Goal: Task Accomplishment & Management: Use online tool/utility

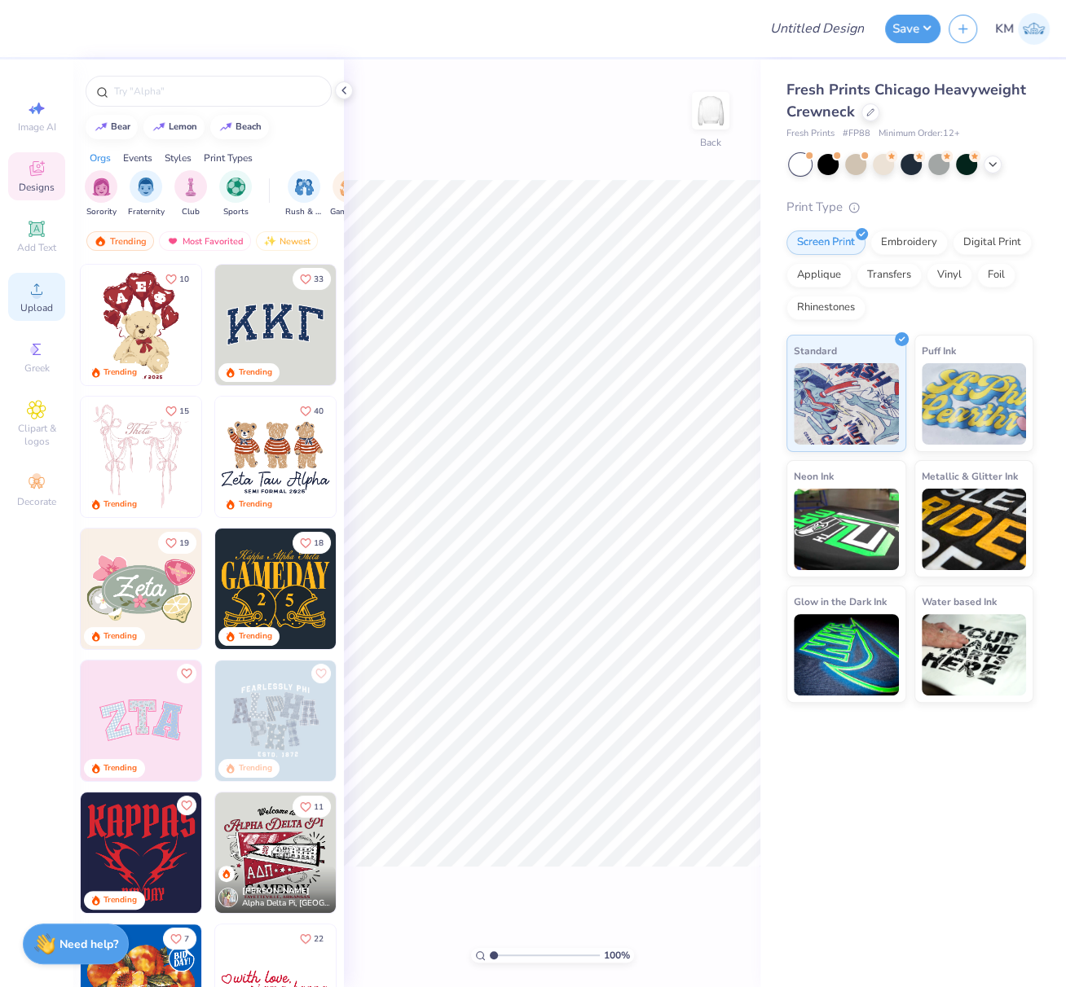
click at [37, 303] on span "Upload" at bounding box center [36, 307] width 33 height 13
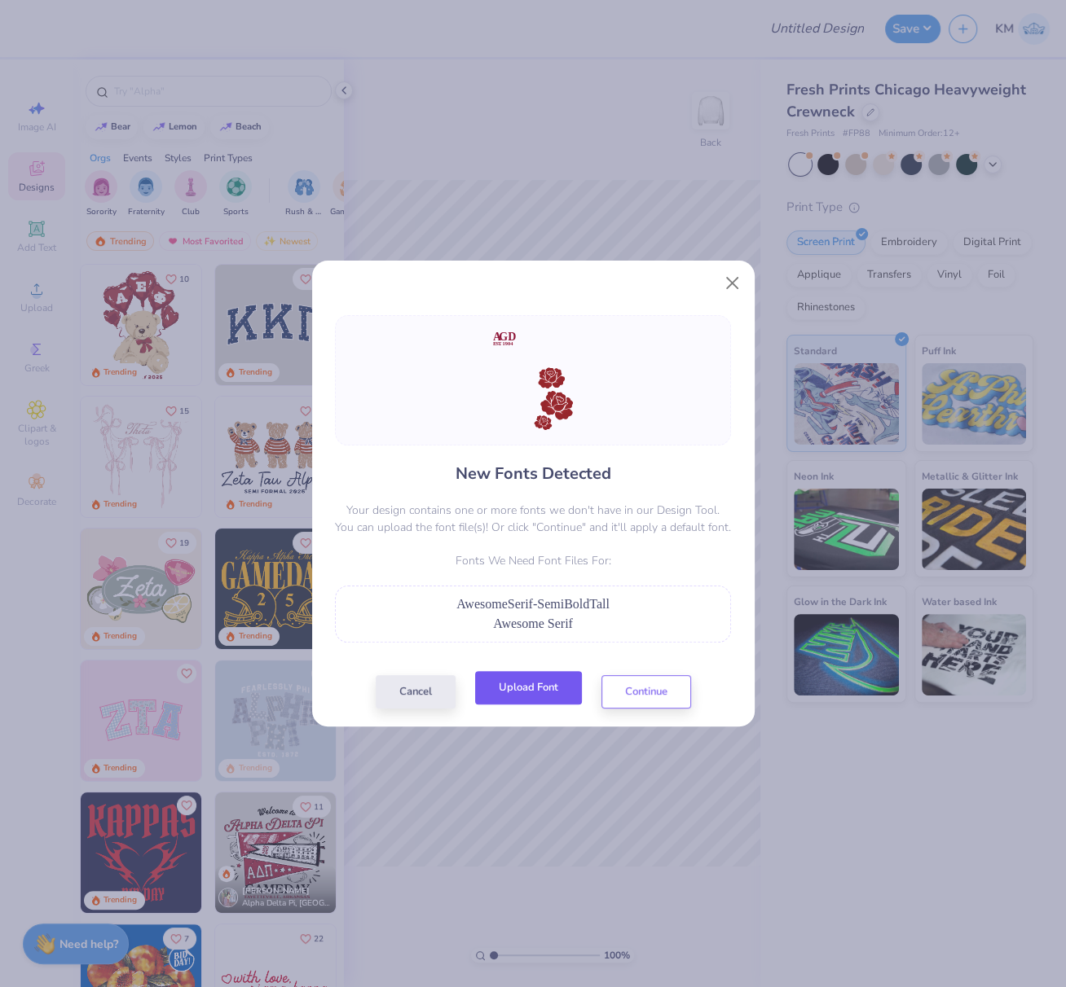
click at [546, 682] on button "Upload Font" at bounding box center [528, 687] width 107 height 33
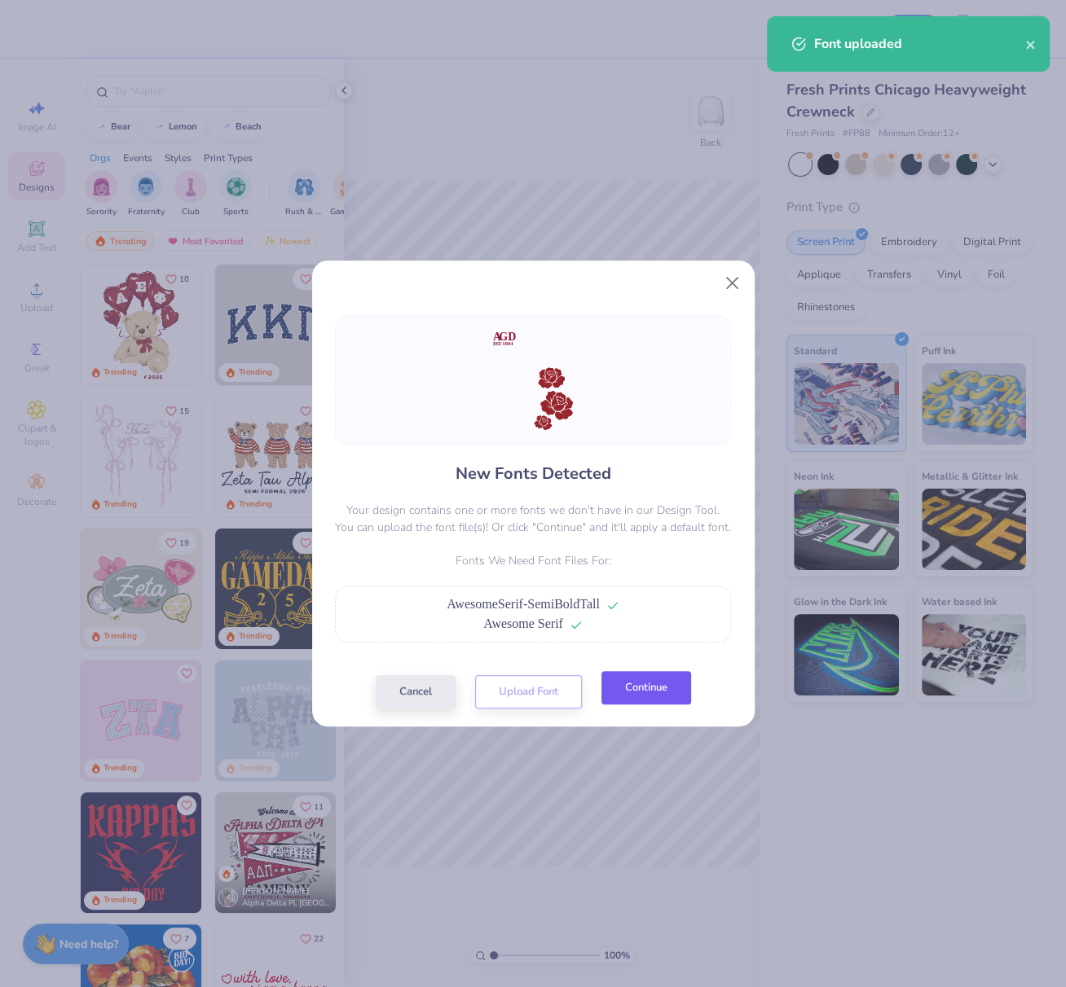
click at [654, 684] on button "Continue" at bounding box center [646, 687] width 90 height 33
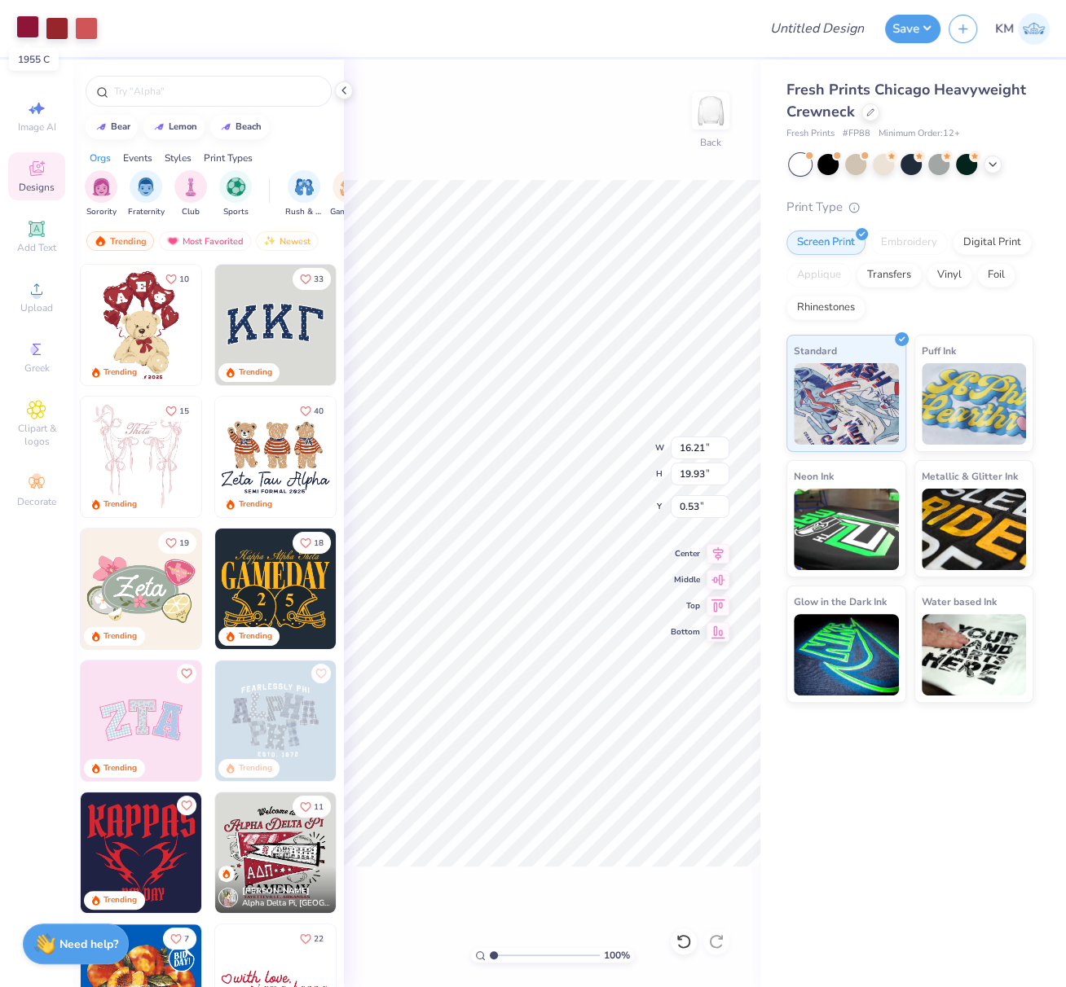
click at [28, 25] on div at bounding box center [27, 26] width 23 height 23
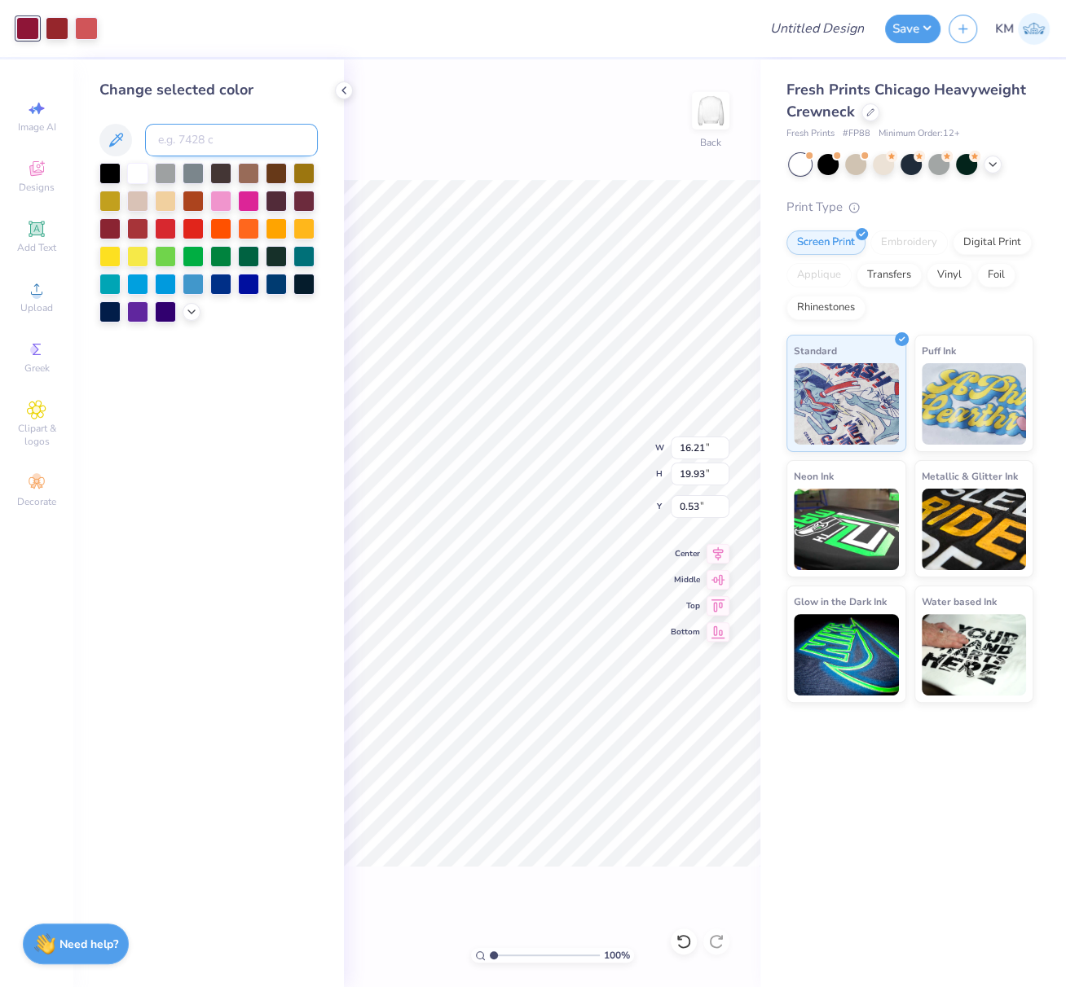
click at [169, 134] on input at bounding box center [231, 140] width 173 height 33
type input "7622"
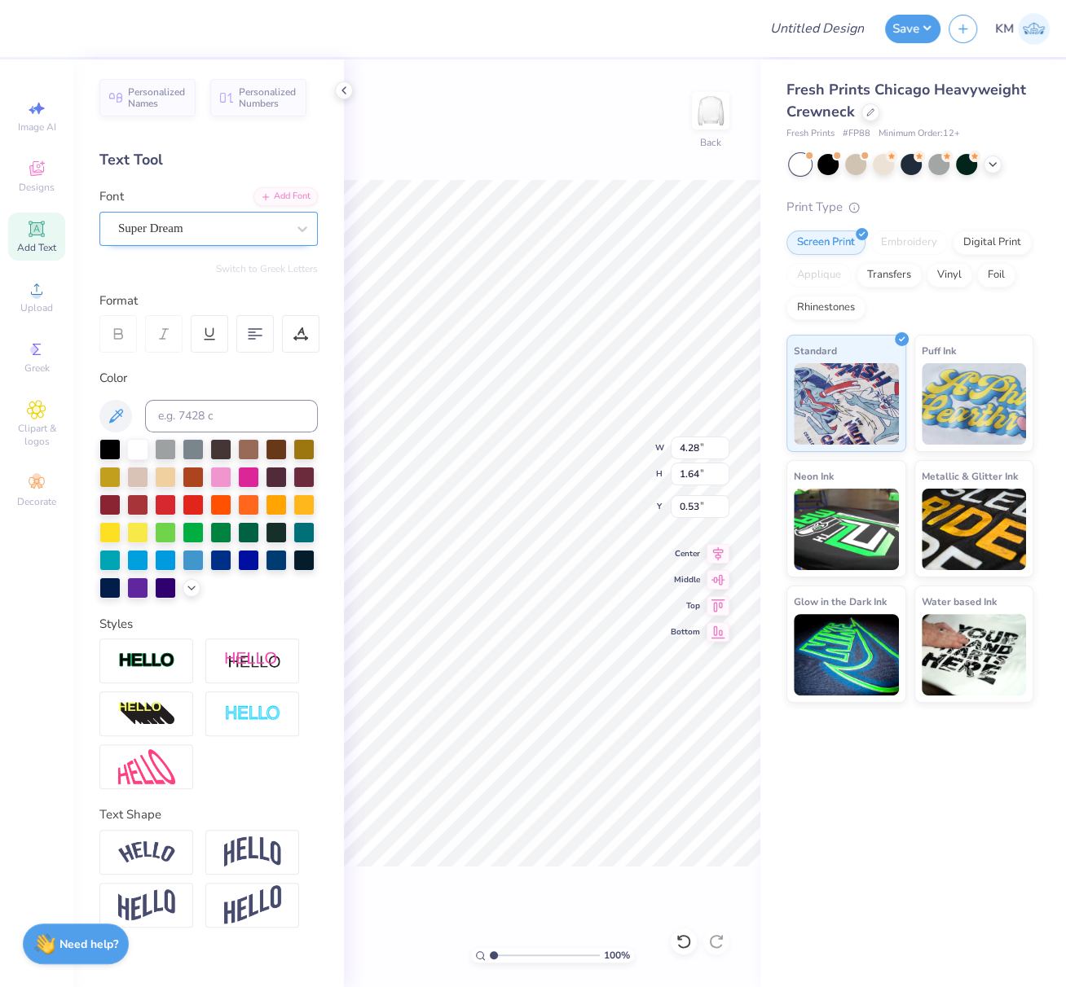
click at [210, 226] on div "Super Dream" at bounding box center [202, 228] width 171 height 25
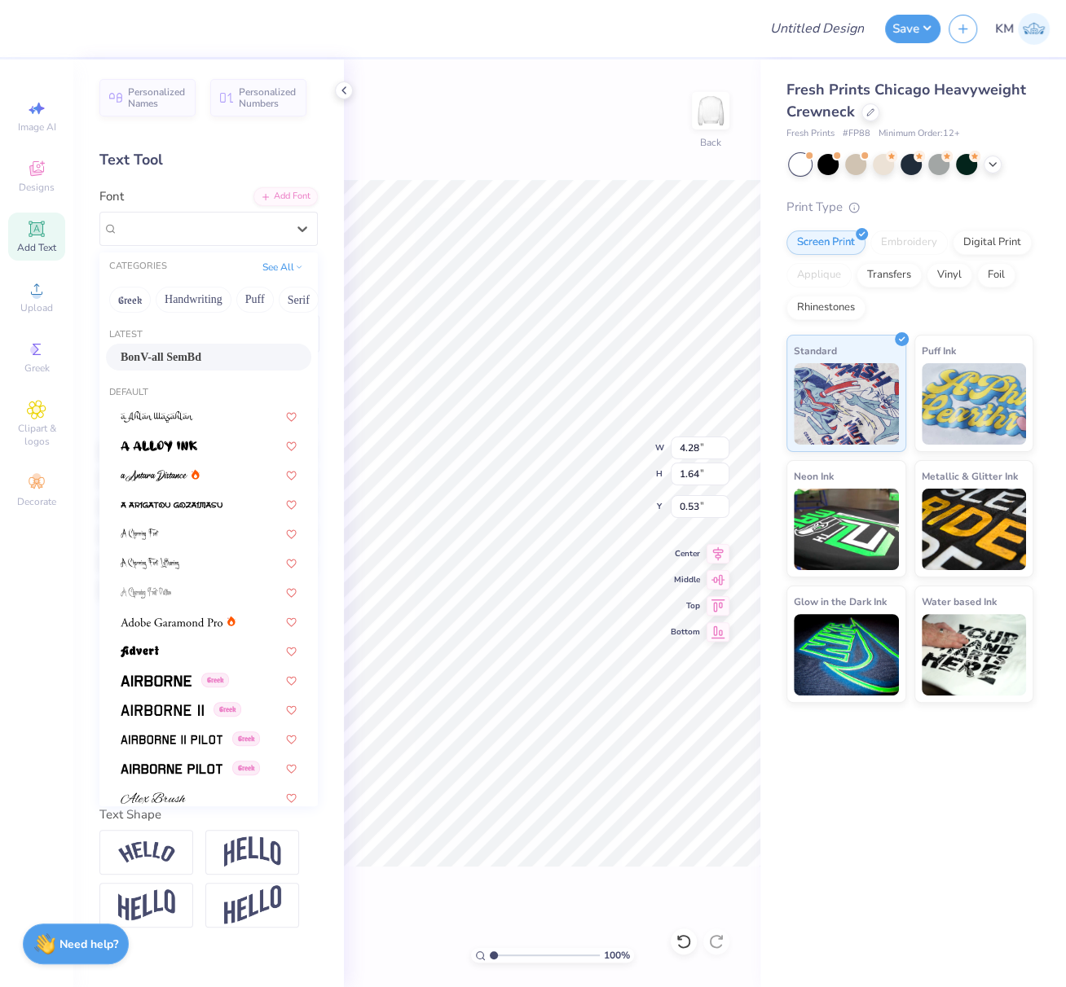
click at [197, 354] on div "BonV-all SemBd" at bounding box center [209, 357] width 176 height 17
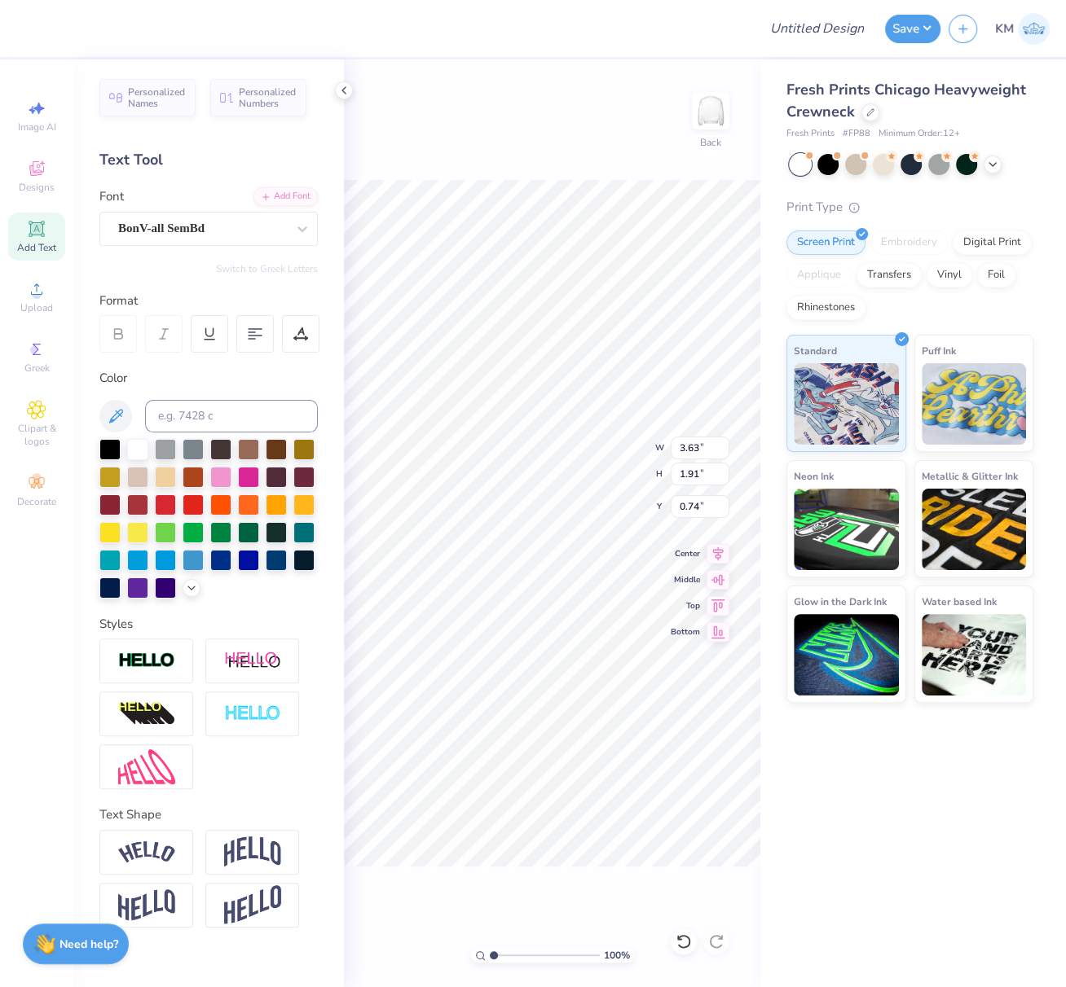
type input "3.63"
type input "1.91"
type input "0.74"
click at [210, 226] on div "Super Dream" at bounding box center [202, 228] width 171 height 25
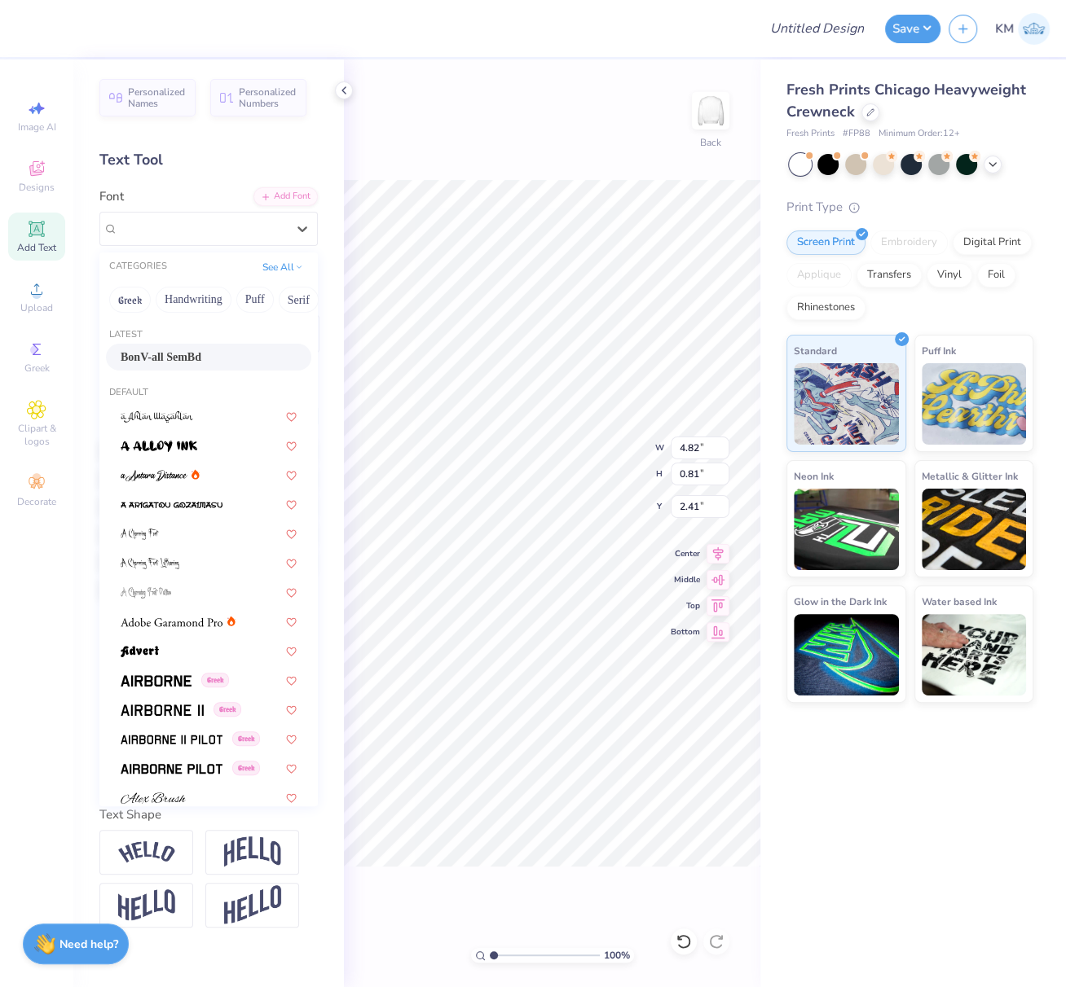
click at [184, 357] on span "BonV-all SemBd" at bounding box center [161, 357] width 81 height 17
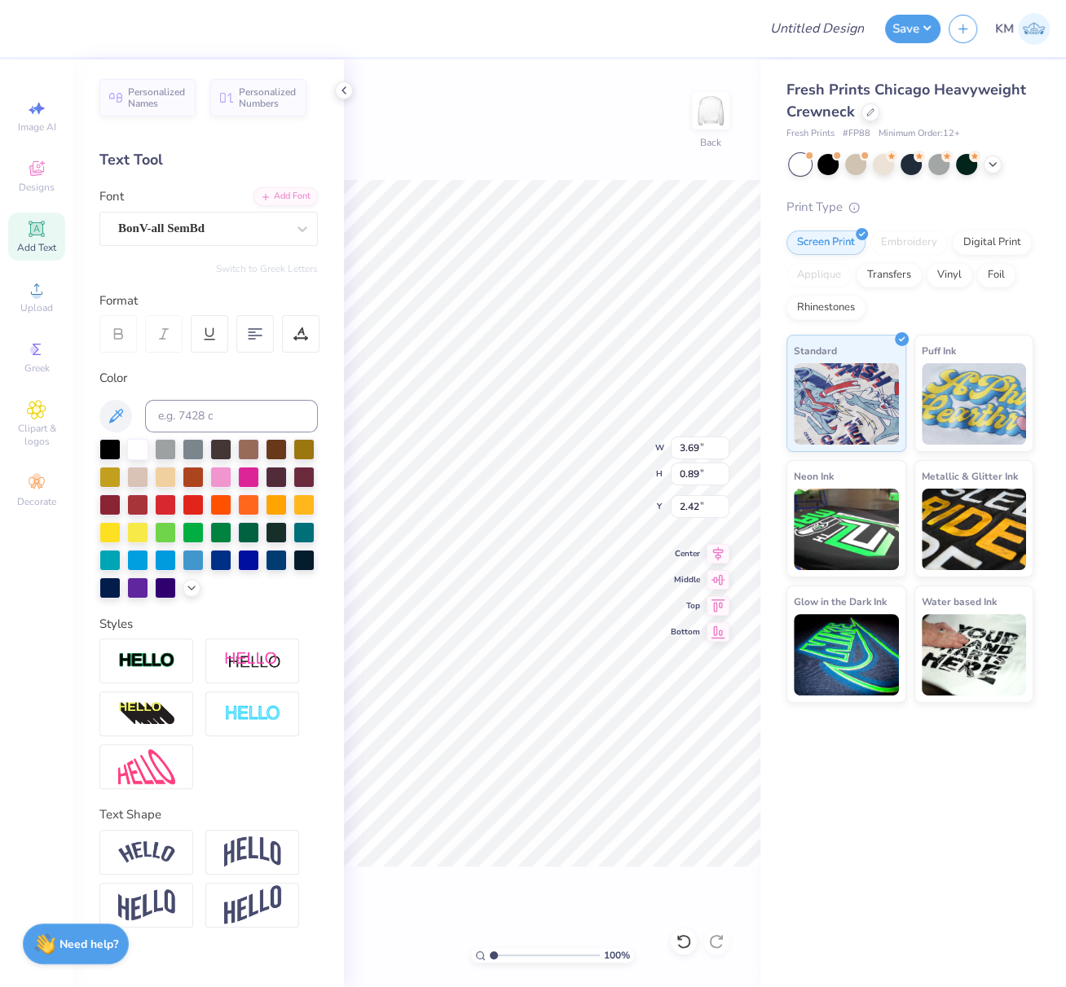
type input "3.69"
type input "0.89"
type input "2.42"
type input "0.50"
click at [668, 446] on div "100 % Back W 3.69 3.69 " H 2.91 2.91 " Y 0.70 0.70 " Center Middle Top Bottom" at bounding box center [552, 523] width 416 height 928
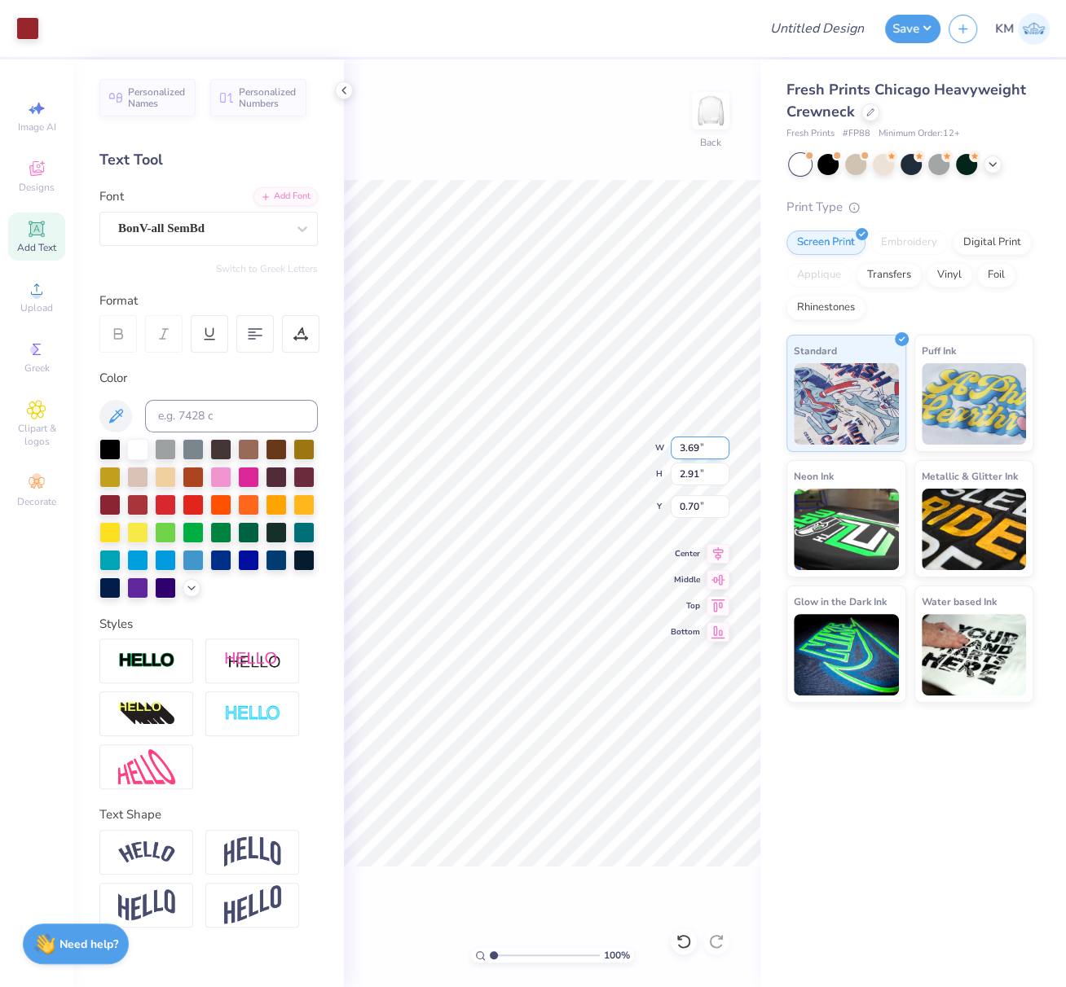
click at [665, 439] on div "100 % Back W 3.69 3.69 " H 2.91 2.91 " Y 0.70 0.70 " Center Middle Top Bottom" at bounding box center [552, 523] width 416 height 928
type input "3.00"
click at [506, 961] on input "range" at bounding box center [545, 955] width 110 height 15
click at [513, 956] on input "range" at bounding box center [545, 955] width 110 height 15
drag, startPoint x: 499, startPoint y: 956, endPoint x: 539, endPoint y: 957, distance: 40.0
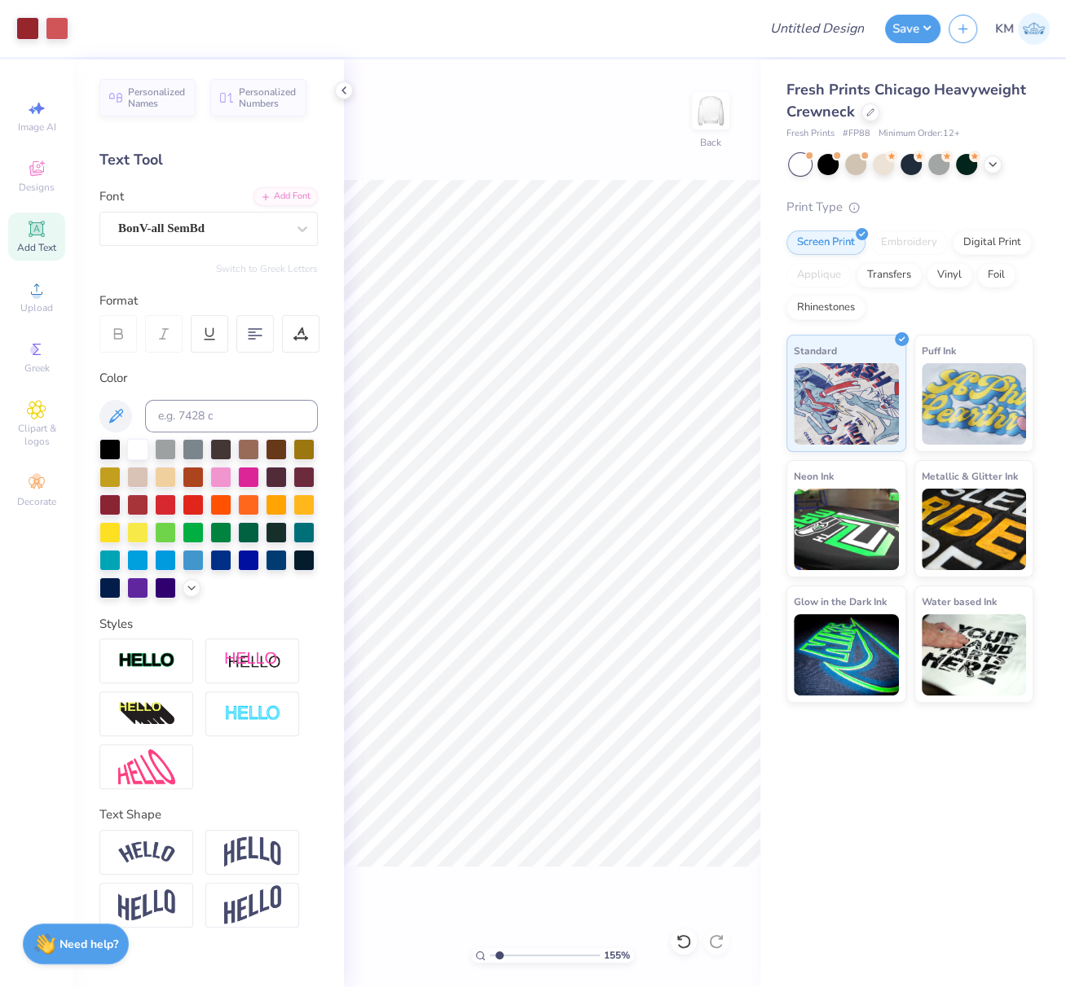
click at [517, 956] on input "range" at bounding box center [545, 955] width 110 height 15
click at [527, 958] on input "range" at bounding box center [545, 955] width 110 height 15
click at [516, 954] on input "range" at bounding box center [545, 955] width 110 height 15
click at [490, 957] on input "range" at bounding box center [545, 955] width 110 height 15
click at [490, 963] on input "range" at bounding box center [545, 955] width 110 height 15
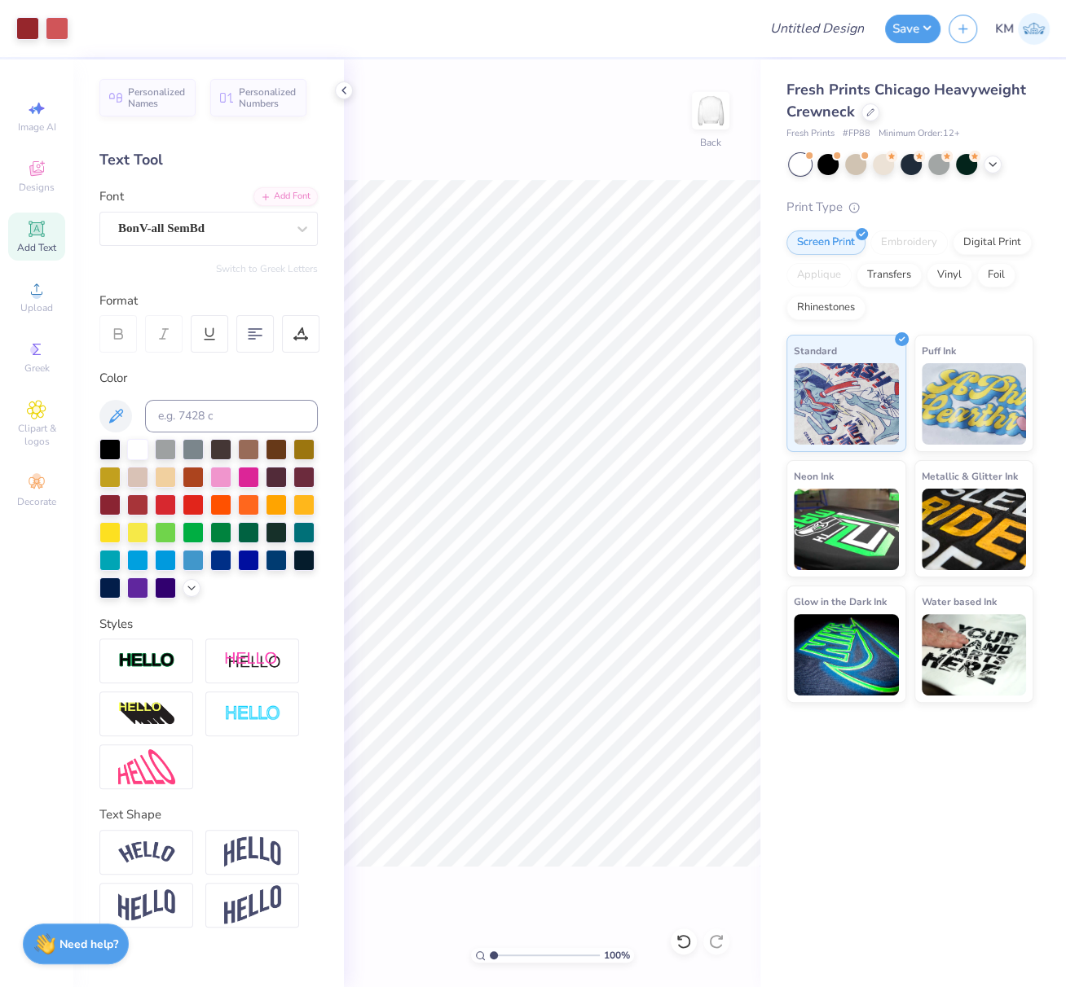
click at [533, 956] on input "range" at bounding box center [545, 955] width 110 height 15
click at [491, 956] on input "range" at bounding box center [545, 955] width 110 height 15
click at [493, 956] on input "range" at bounding box center [545, 955] width 110 height 15
click at [494, 956] on input "range" at bounding box center [545, 955] width 110 height 15
click at [475, 958] on div "464 %" at bounding box center [552, 955] width 163 height 15
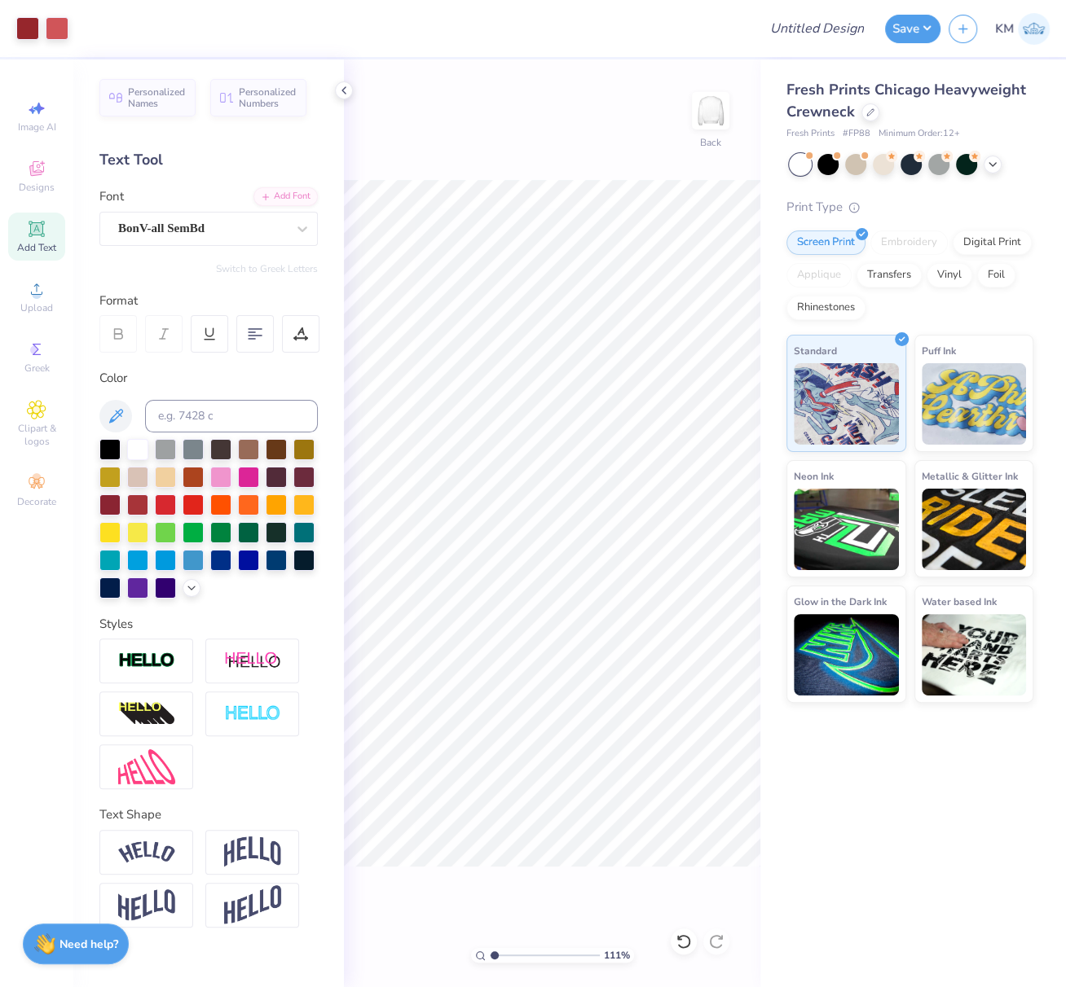
click at [453, 941] on div "111 % Back" at bounding box center [552, 523] width 416 height 928
click at [440, 940] on div "100 % Back" at bounding box center [552, 523] width 416 height 928
click at [482, 952] on div "100 %" at bounding box center [552, 955] width 163 height 15
click at [486, 955] on div "100 %" at bounding box center [552, 955] width 163 height 15
click at [484, 956] on div "100 %" at bounding box center [552, 955] width 163 height 15
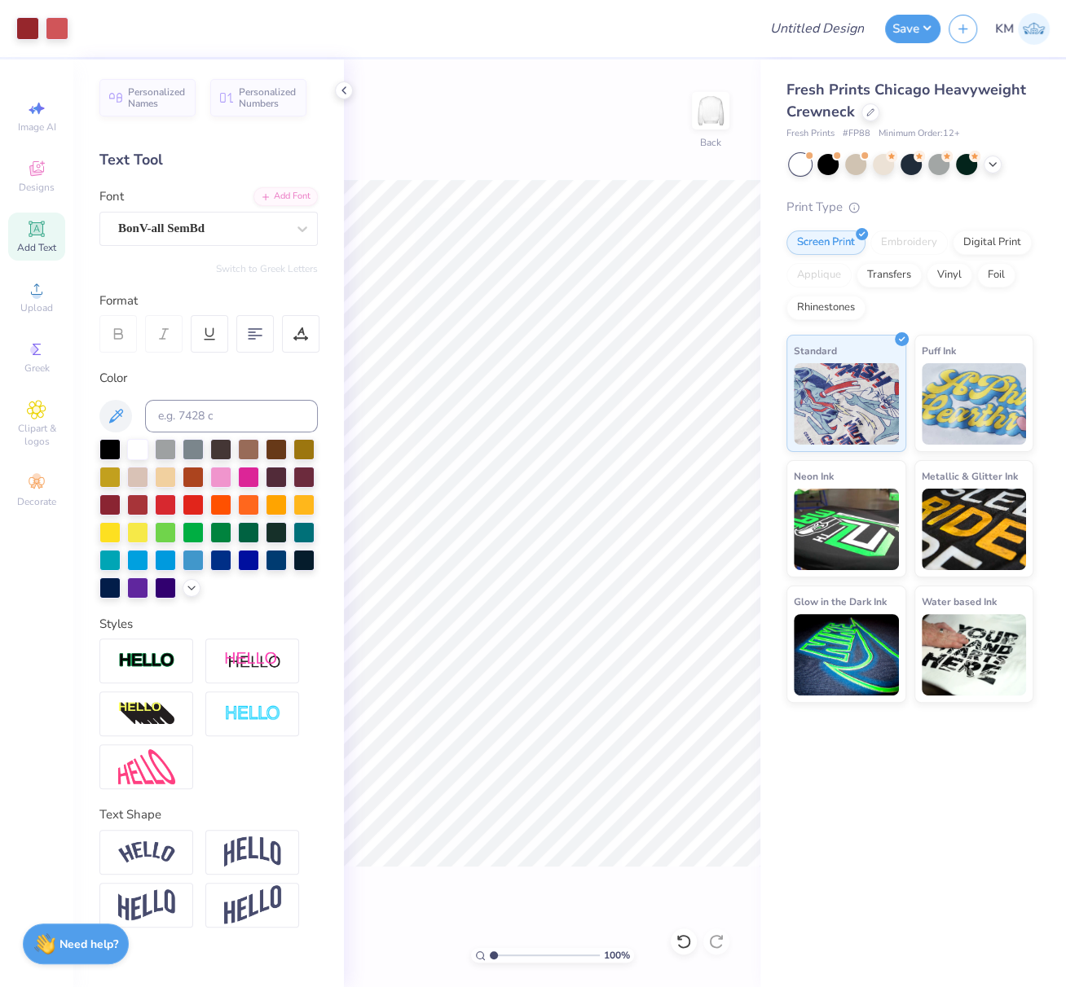
type input "1.03"
click at [29, 308] on span "Upload" at bounding box center [36, 307] width 33 height 13
type input "4.85"
type input "7.86"
type input "11.97"
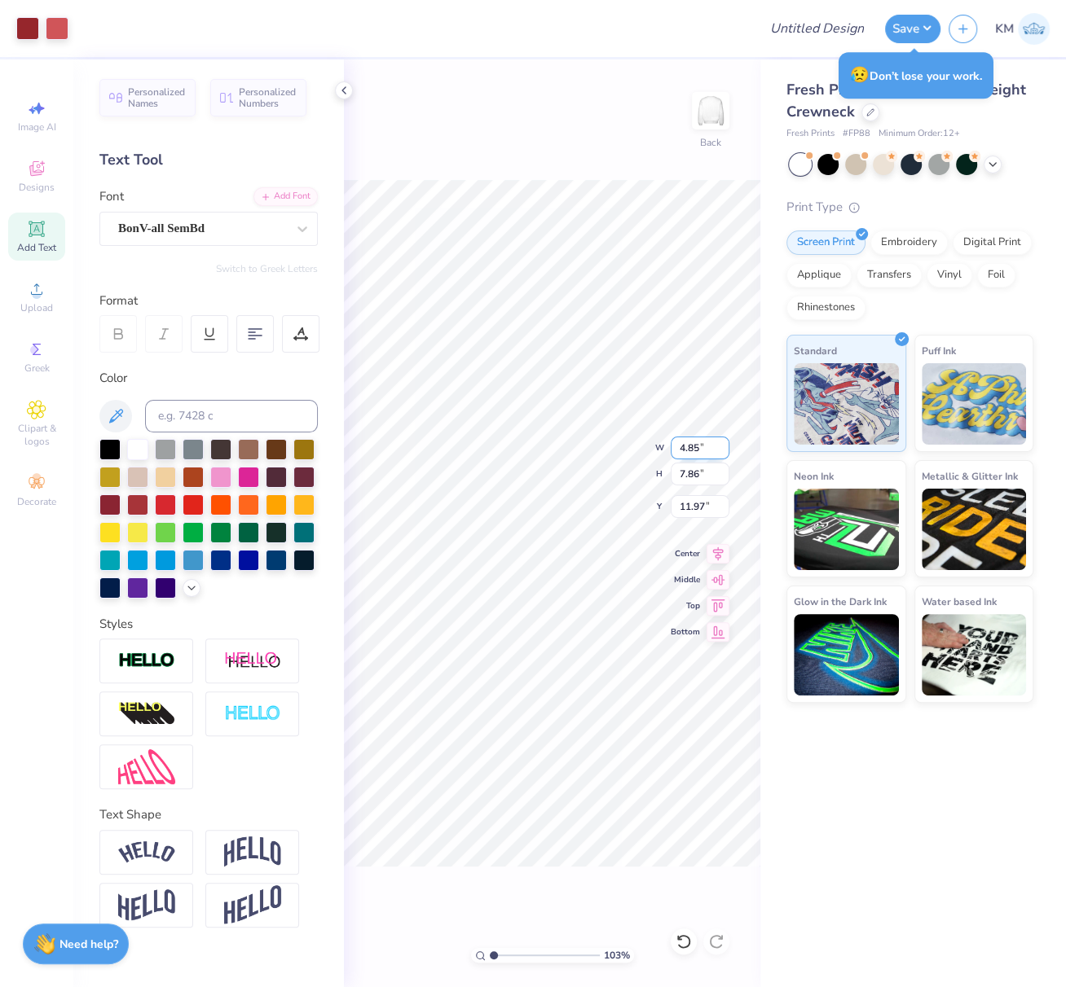
drag, startPoint x: 688, startPoint y: 446, endPoint x: 675, endPoint y: 444, distance: 13.1
click at [675, 444] on input "4.85" at bounding box center [700, 448] width 59 height 23
type input "5.00"
type input "8.10"
drag, startPoint x: 705, startPoint y: 508, endPoint x: 671, endPoint y: 508, distance: 34.2
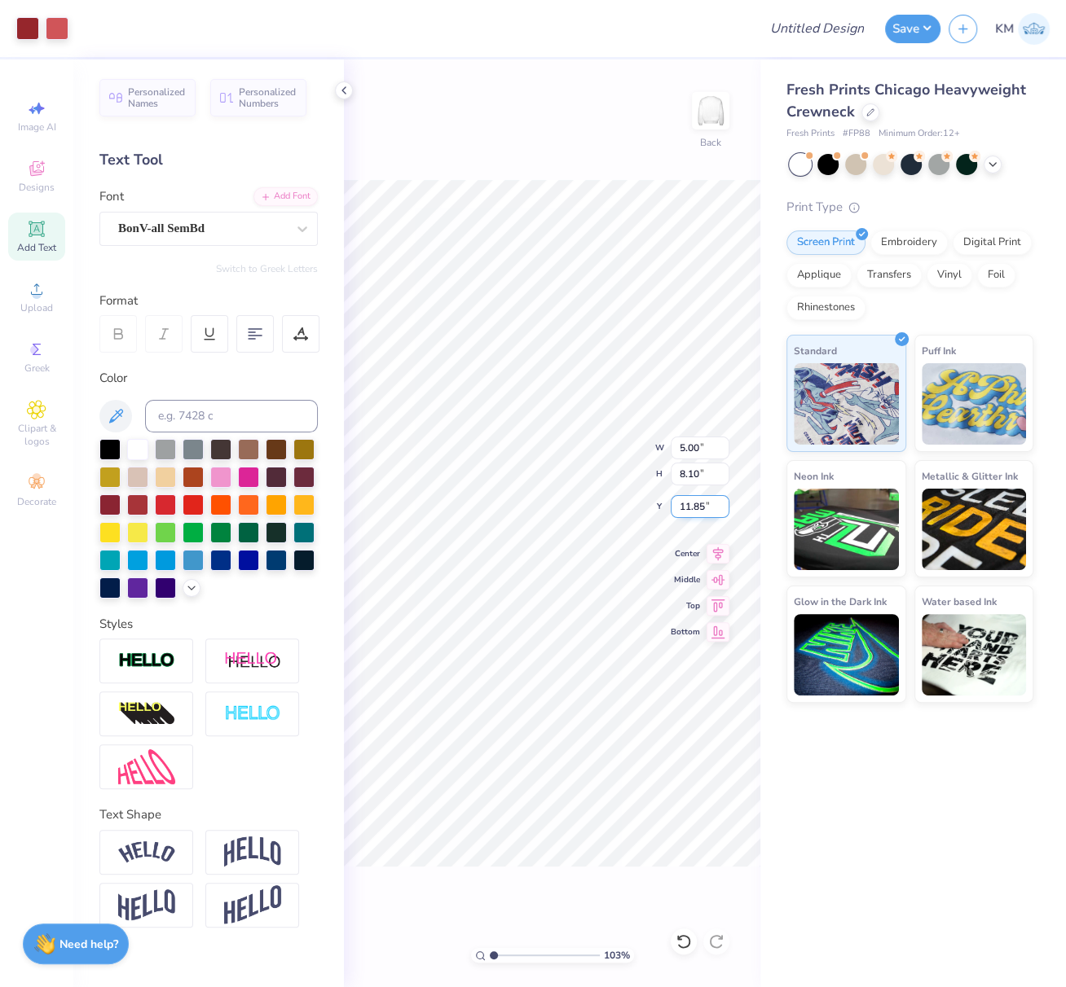
click at [672, 507] on input "11.85" at bounding box center [700, 506] width 59 height 23
type input "11.50"
drag, startPoint x: 696, startPoint y: 449, endPoint x: 672, endPoint y: 447, distance: 23.7
click at [675, 448] on input "5.00" at bounding box center [700, 448] width 59 height 23
type input "7.00"
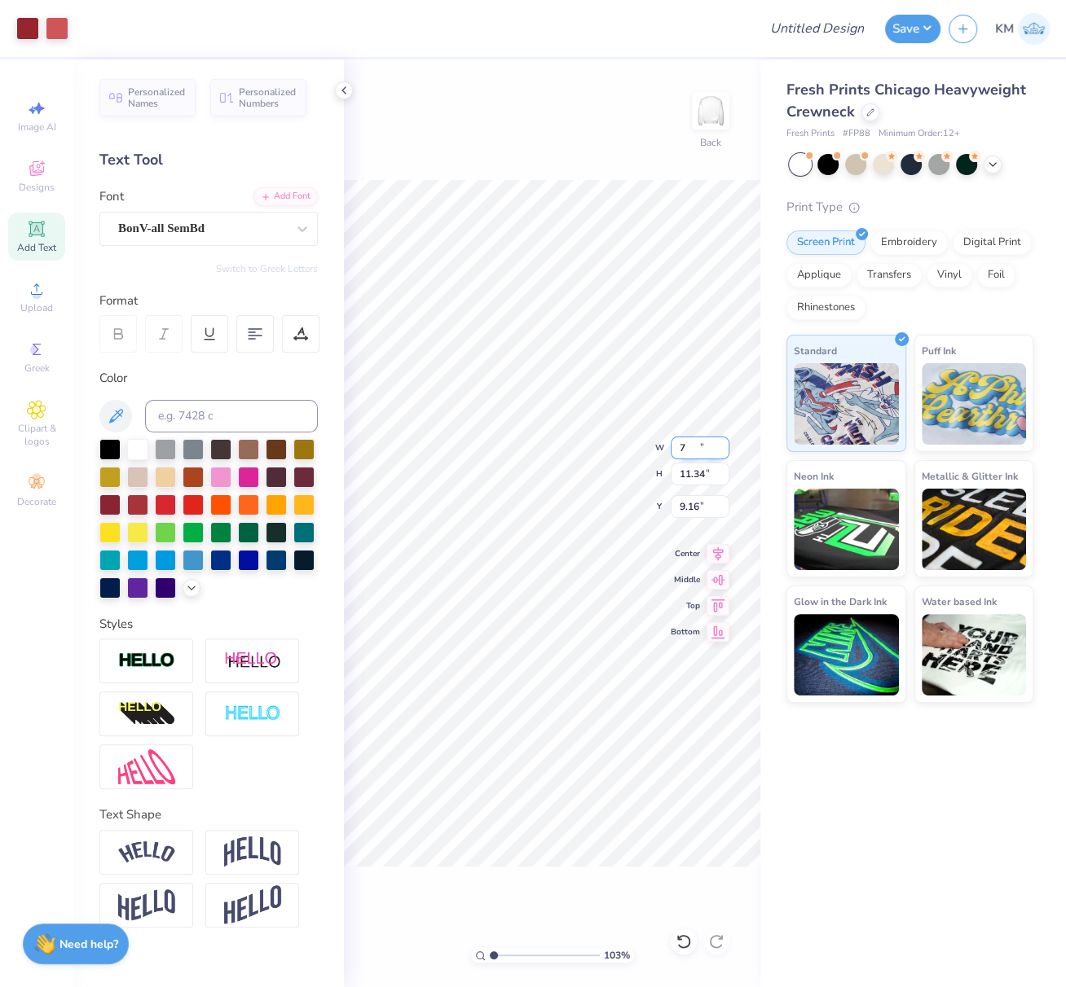
type input "11.34"
drag, startPoint x: 698, startPoint y: 508, endPoint x: 673, endPoint y: 506, distance: 25.3
click at [673, 506] on input "8.67" at bounding box center [700, 506] width 59 height 23
type input "9"
type input "8.50"
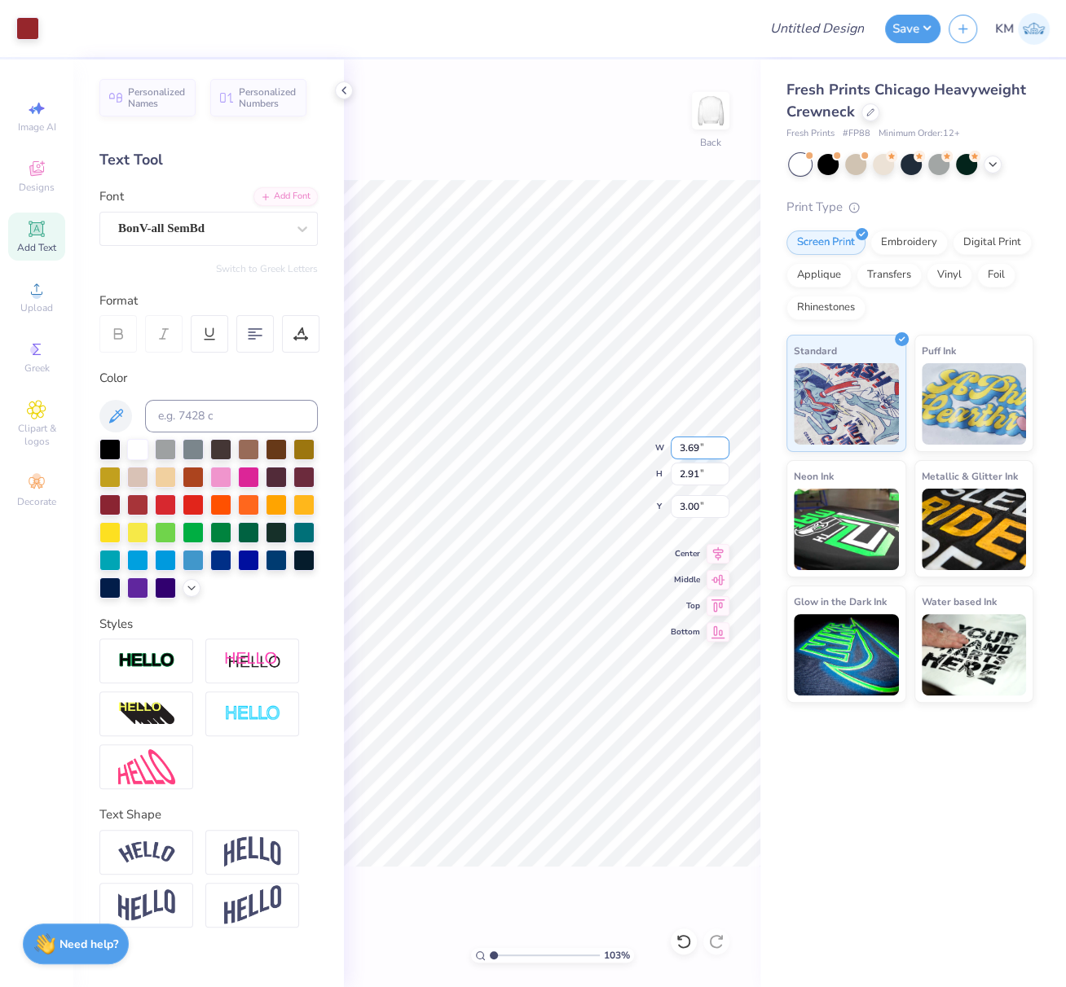
drag, startPoint x: 699, startPoint y: 449, endPoint x: 671, endPoint y: 446, distance: 27.9
click at [674, 443] on input "3.69" at bounding box center [700, 448] width 59 height 23
type input "3.50"
type input "2.76"
drag, startPoint x: 696, startPoint y: 508, endPoint x: 671, endPoint y: 508, distance: 24.5
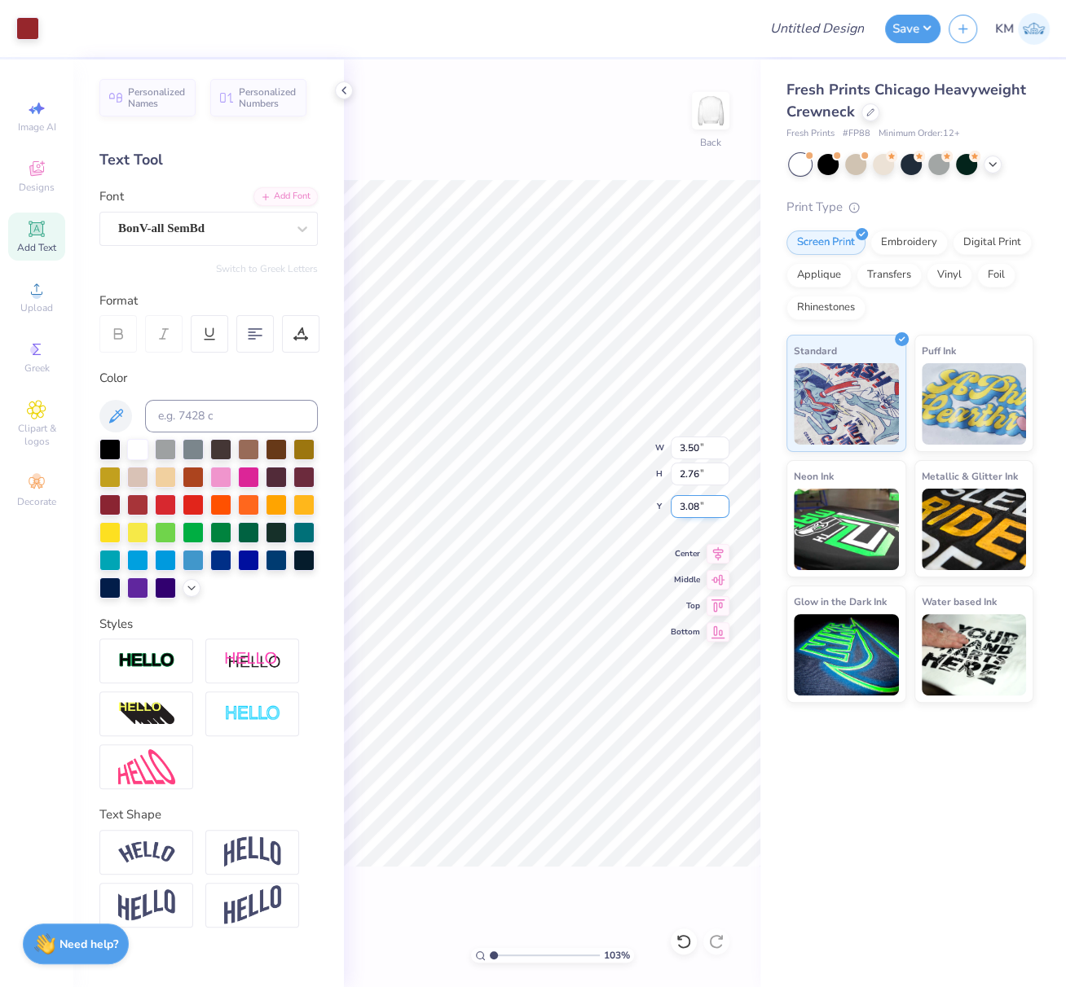
click at [675, 508] on input "3.08" at bounding box center [700, 506] width 59 height 23
type input "3.00"
type input "1"
click at [490, 948] on input "range" at bounding box center [545, 955] width 110 height 15
click at [341, 91] on icon at bounding box center [343, 90] width 13 height 13
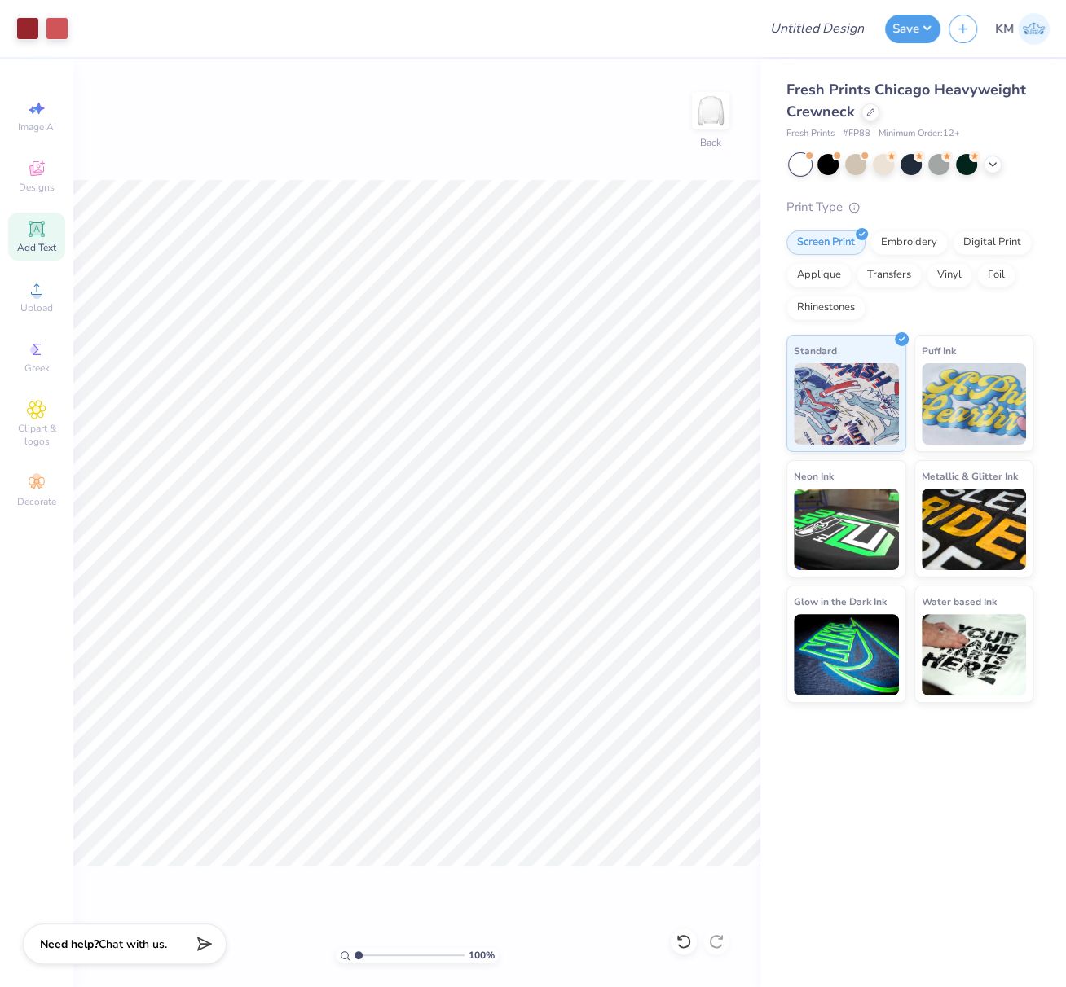
click at [484, 143] on div "100 % Back" at bounding box center [416, 523] width 687 height 928
click at [829, 29] on input "Design Title" at bounding box center [837, 28] width 80 height 33
paste input "FPS239505"
type input "FPS239505"
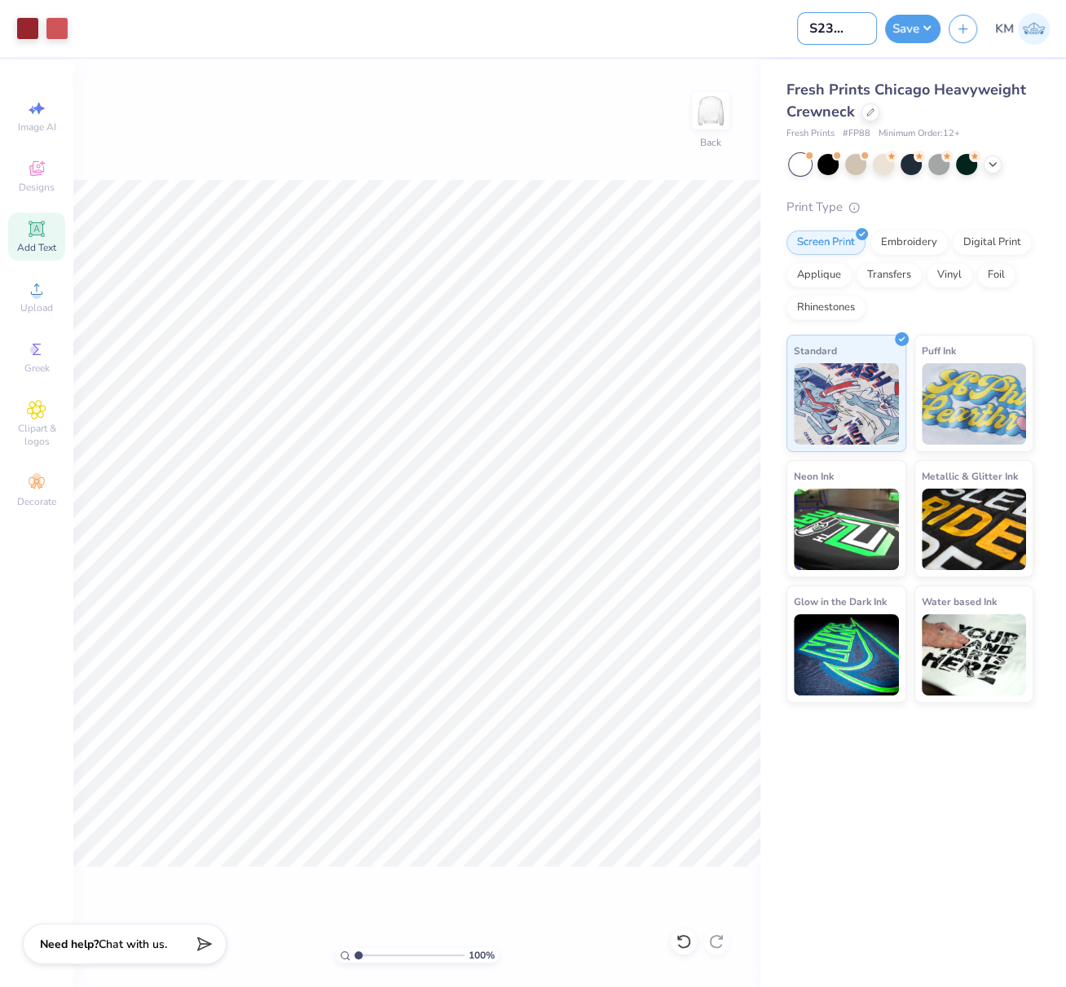
scroll to position [0, 0]
click at [925, 29] on button "Save" at bounding box center [912, 26] width 55 height 29
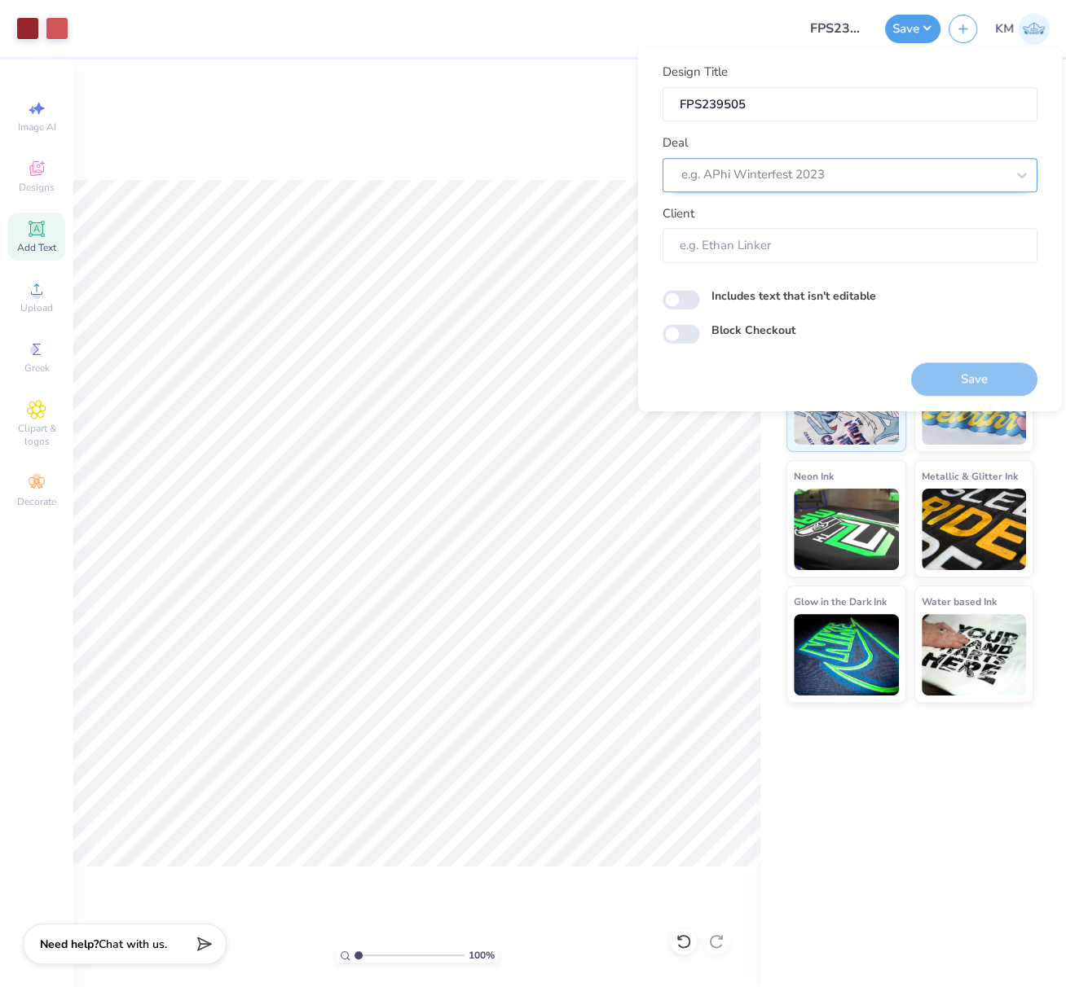
click at [837, 171] on div at bounding box center [843, 175] width 324 height 22
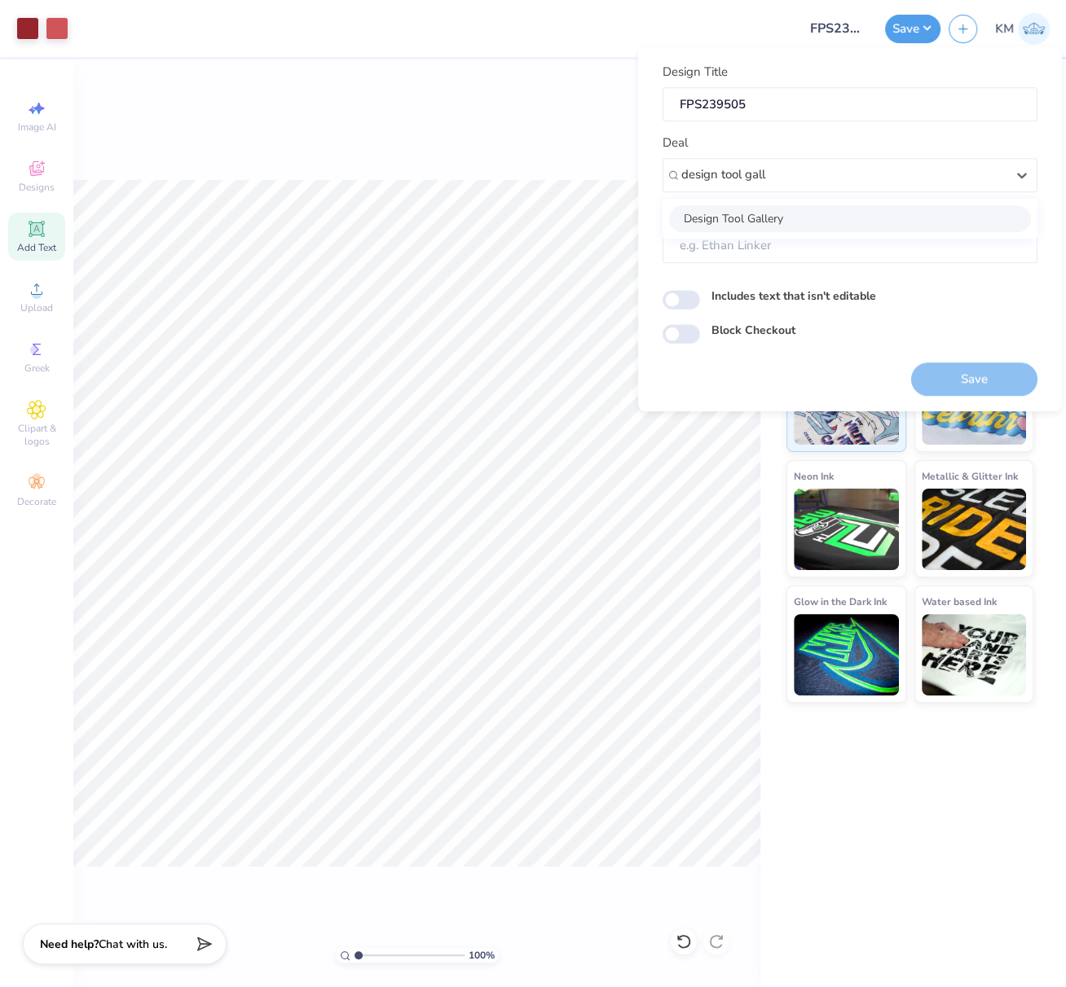
click at [785, 213] on div "Design Tool Gallery" at bounding box center [850, 218] width 362 height 27
type input "design tool gall"
type input "Design Tool Gallery User"
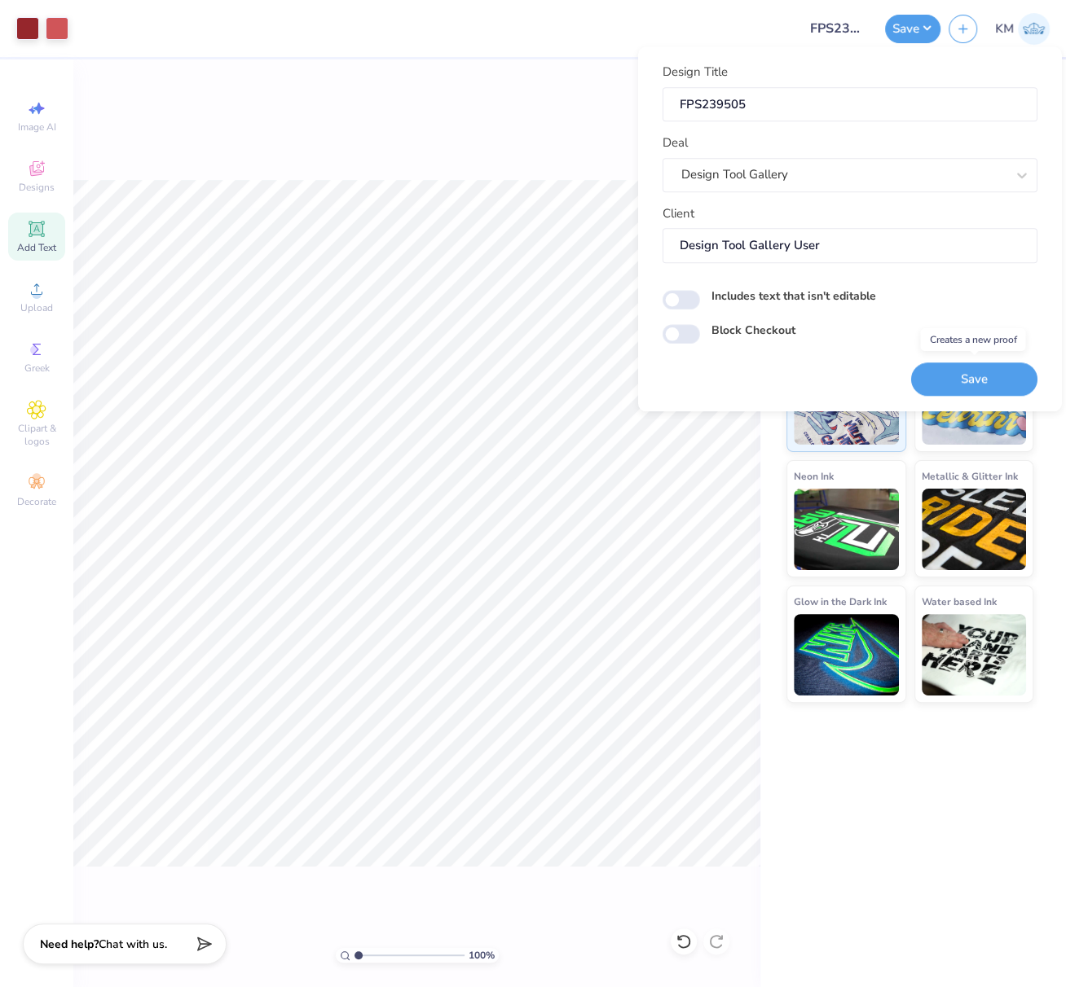
drag, startPoint x: 993, startPoint y: 375, endPoint x: 1062, endPoint y: 299, distance: 102.1
click at [993, 375] on button "Save" at bounding box center [974, 379] width 126 height 33
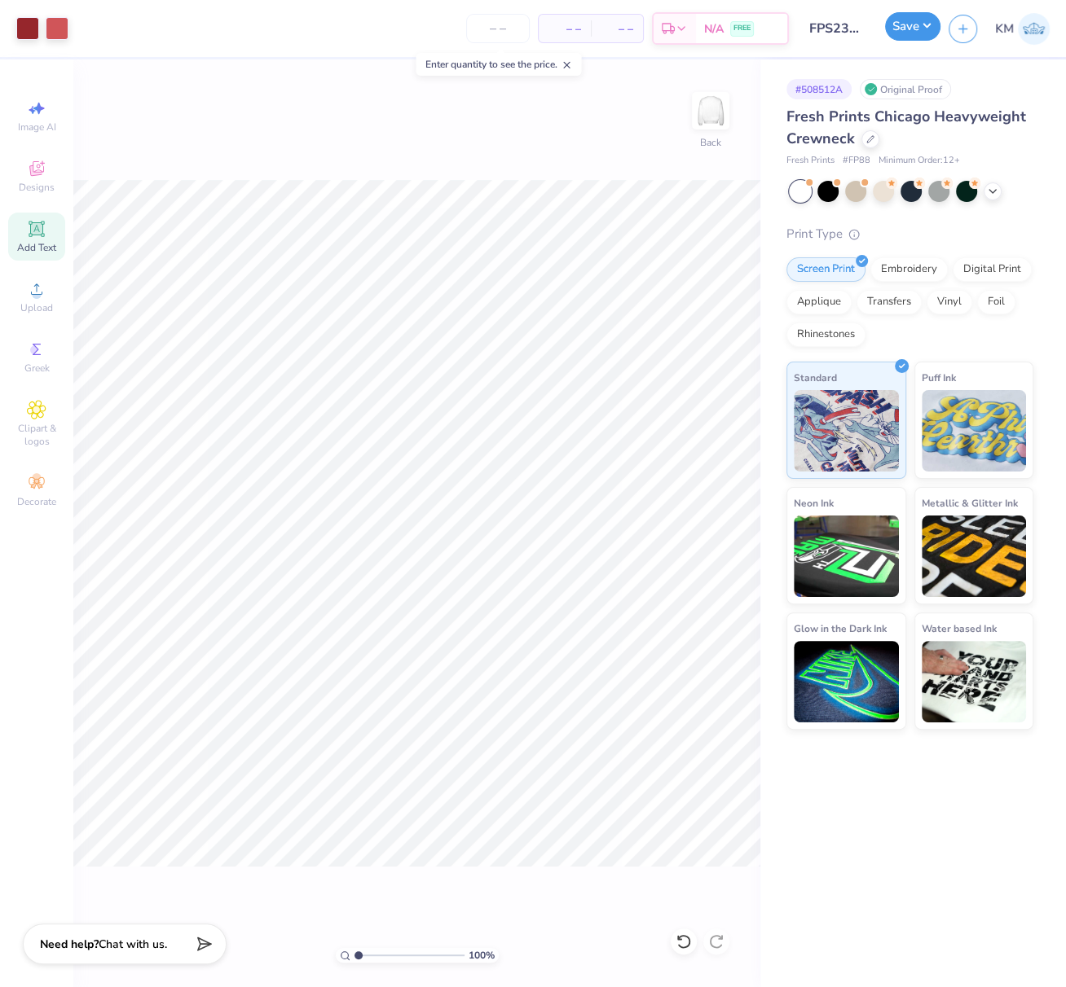
click at [917, 25] on button "Save" at bounding box center [912, 26] width 55 height 29
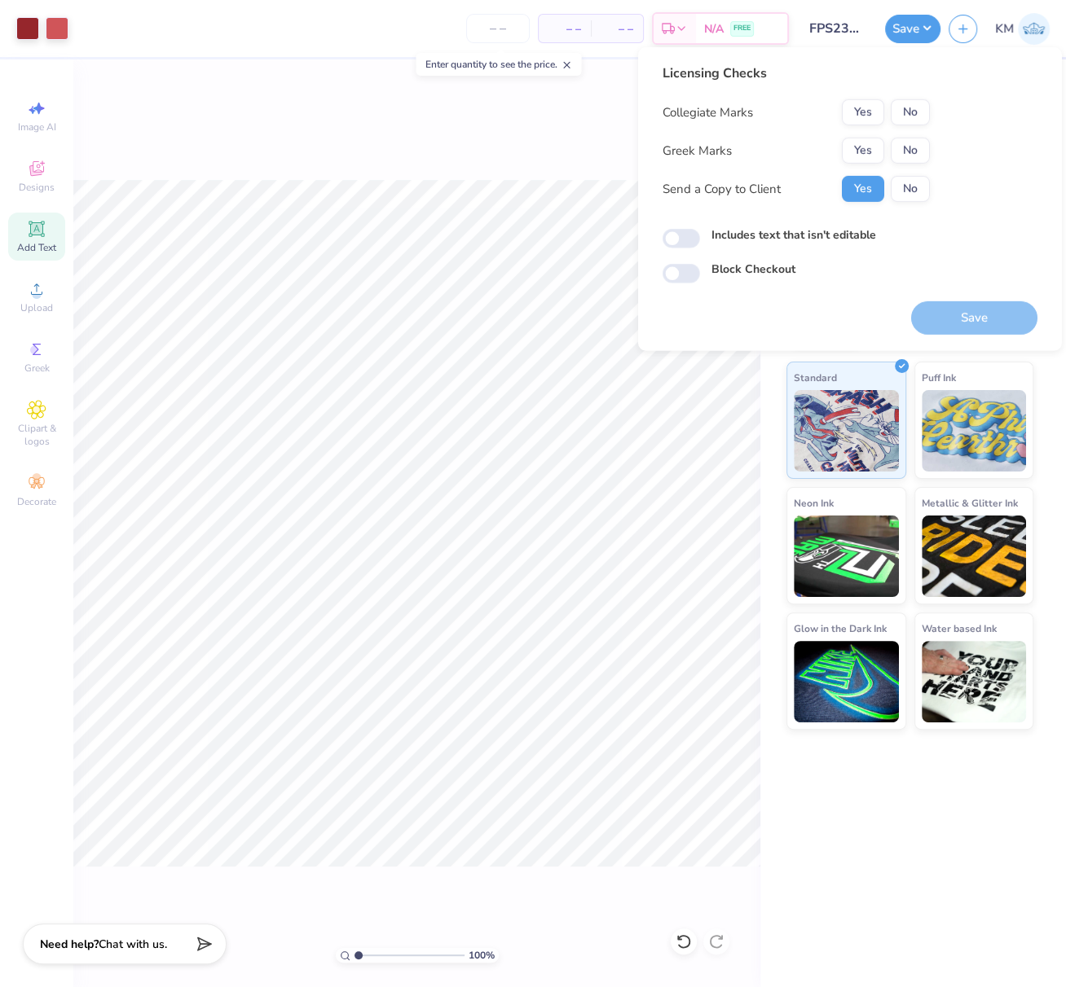
click at [920, 97] on div "Licensing Checks Collegiate Marks Yes No Greek Marks Yes No Send a Copy to Clie…" at bounding box center [795, 139] width 267 height 151
click at [914, 107] on button "No" at bounding box center [909, 112] width 39 height 26
click at [866, 146] on button "Yes" at bounding box center [863, 151] width 42 height 26
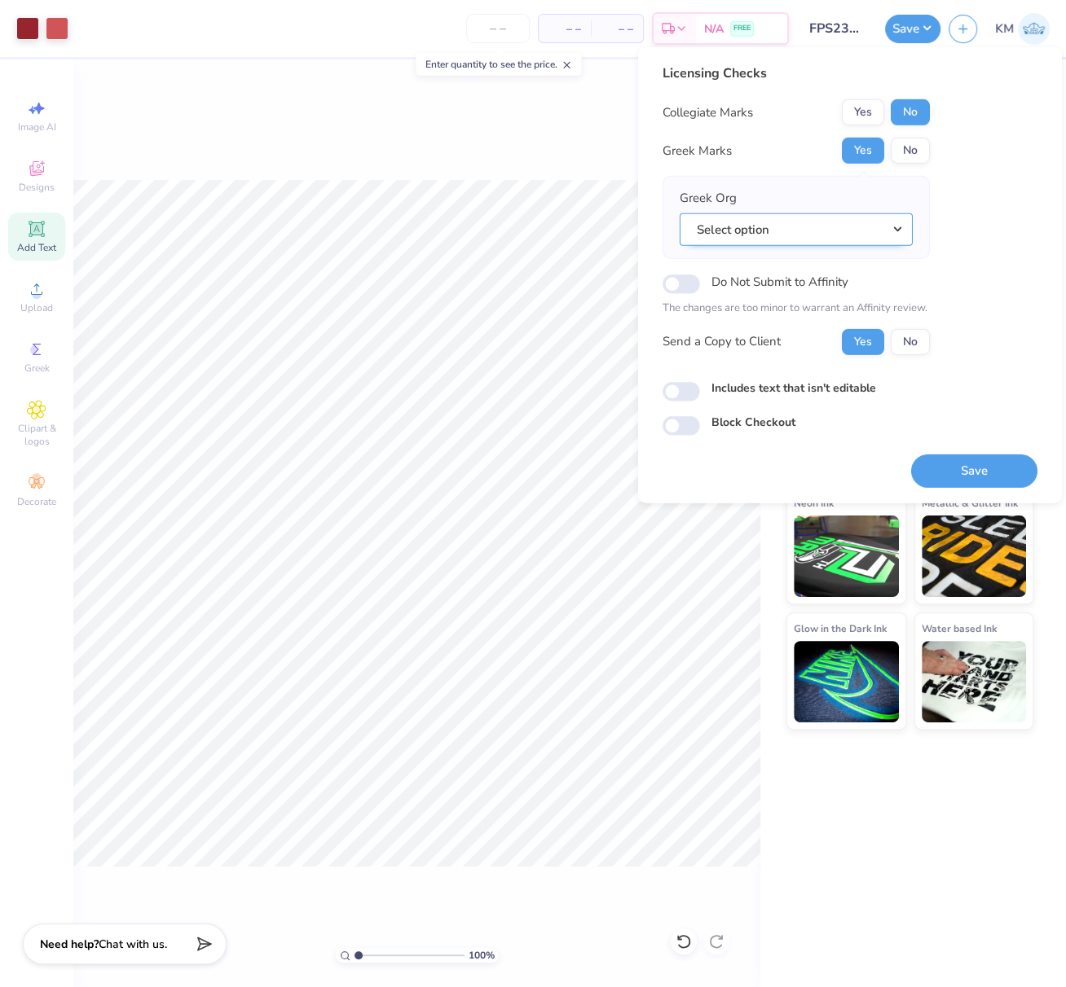
drag, startPoint x: 897, startPoint y: 227, endPoint x: 906, endPoint y: 244, distance: 18.6
click at [897, 227] on button "Select option" at bounding box center [795, 229] width 233 height 33
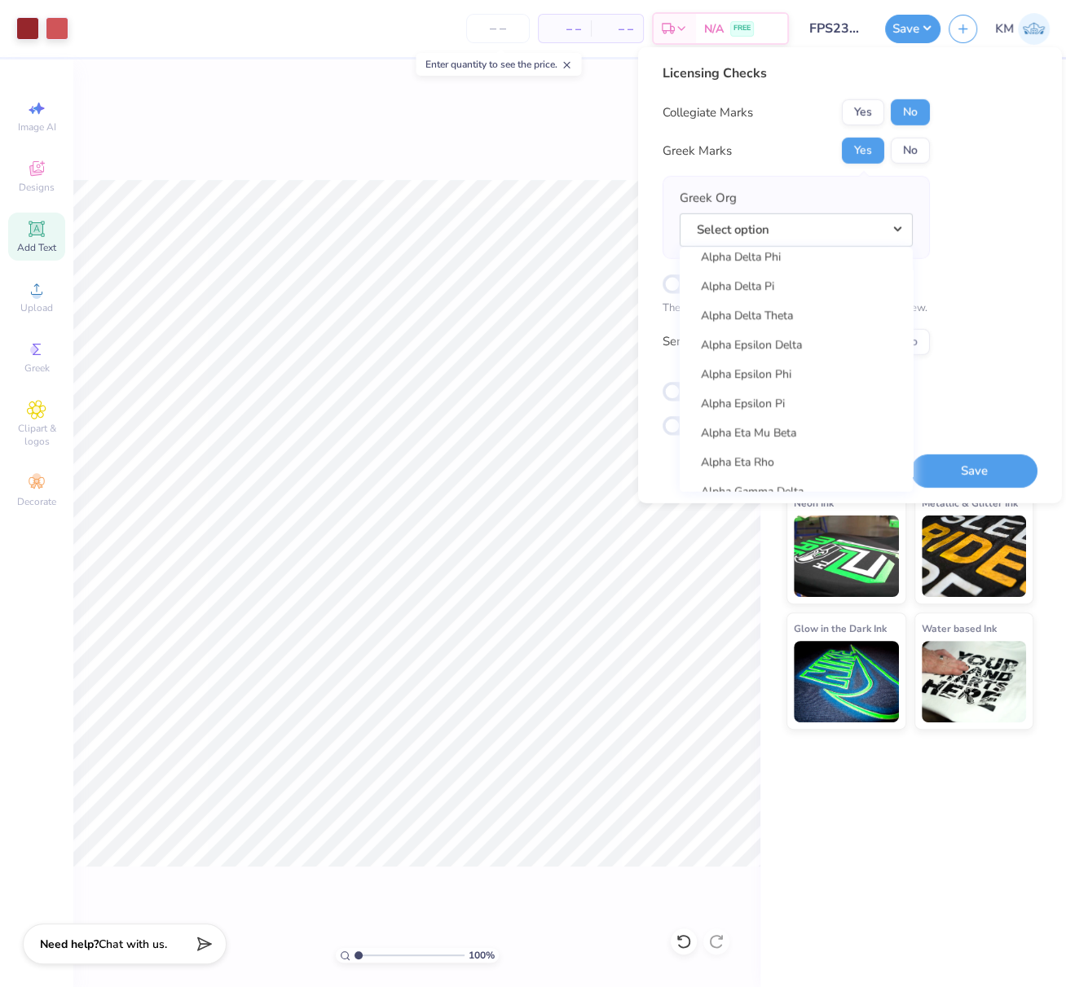
scroll to position [440, 0]
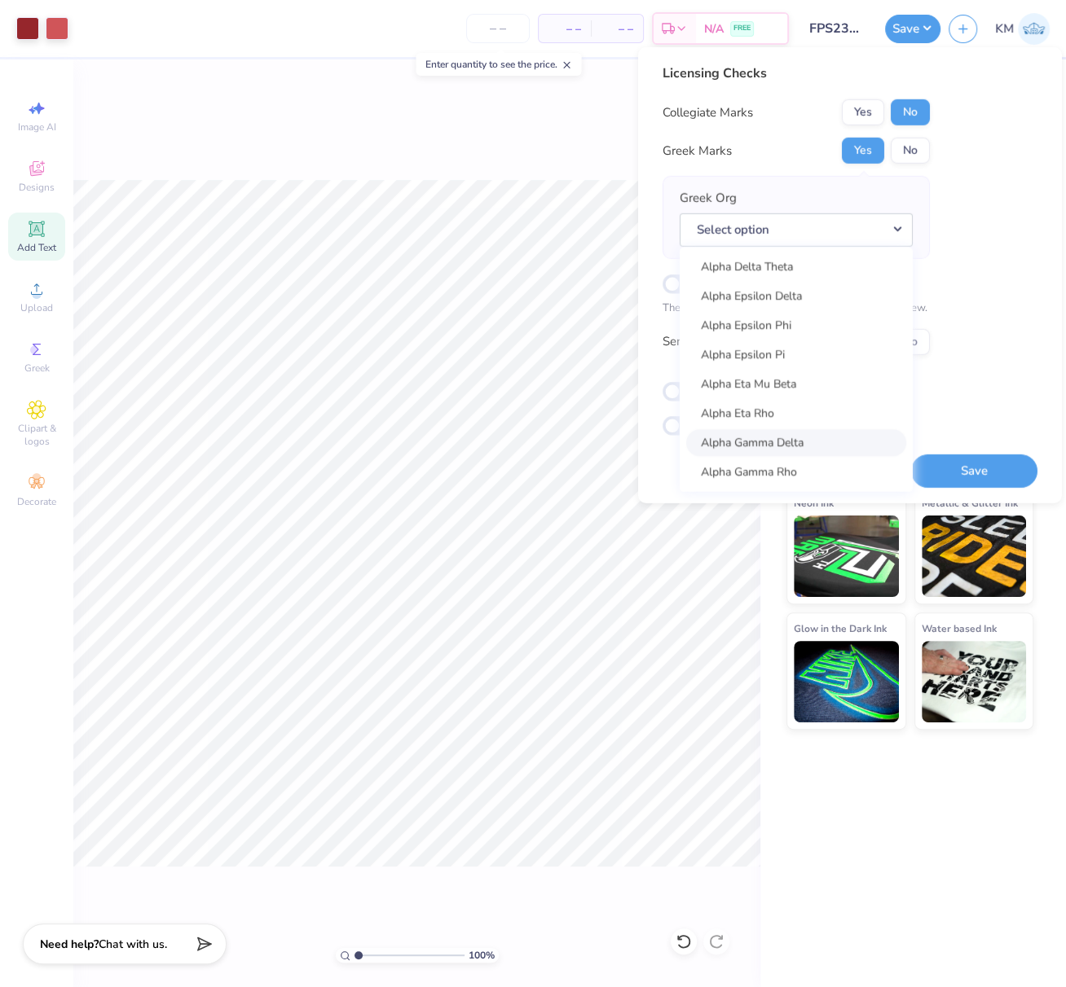
click at [842, 441] on link "Alpha Gamma Delta" at bounding box center [796, 442] width 220 height 27
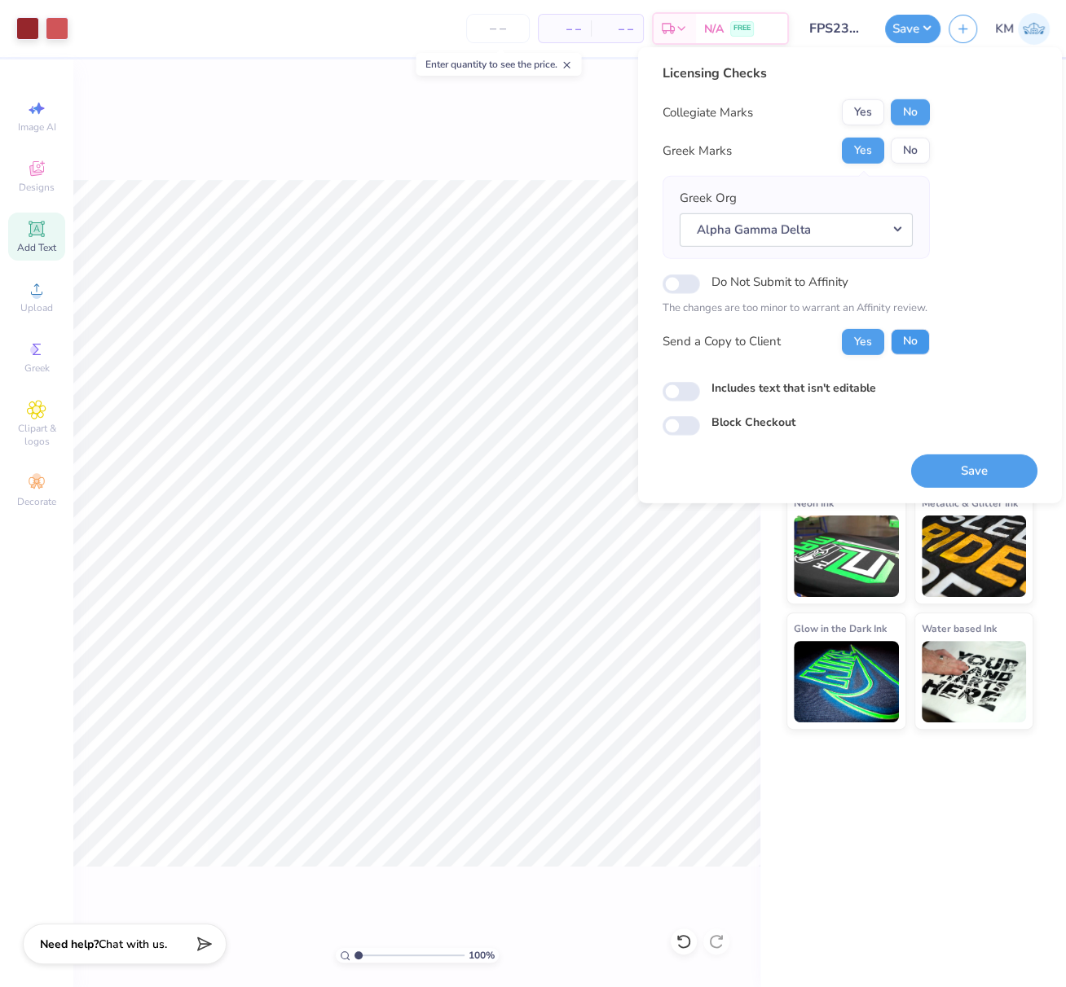
click at [908, 343] on button "No" at bounding box center [909, 341] width 39 height 26
click at [988, 473] on button "Save" at bounding box center [974, 470] width 126 height 33
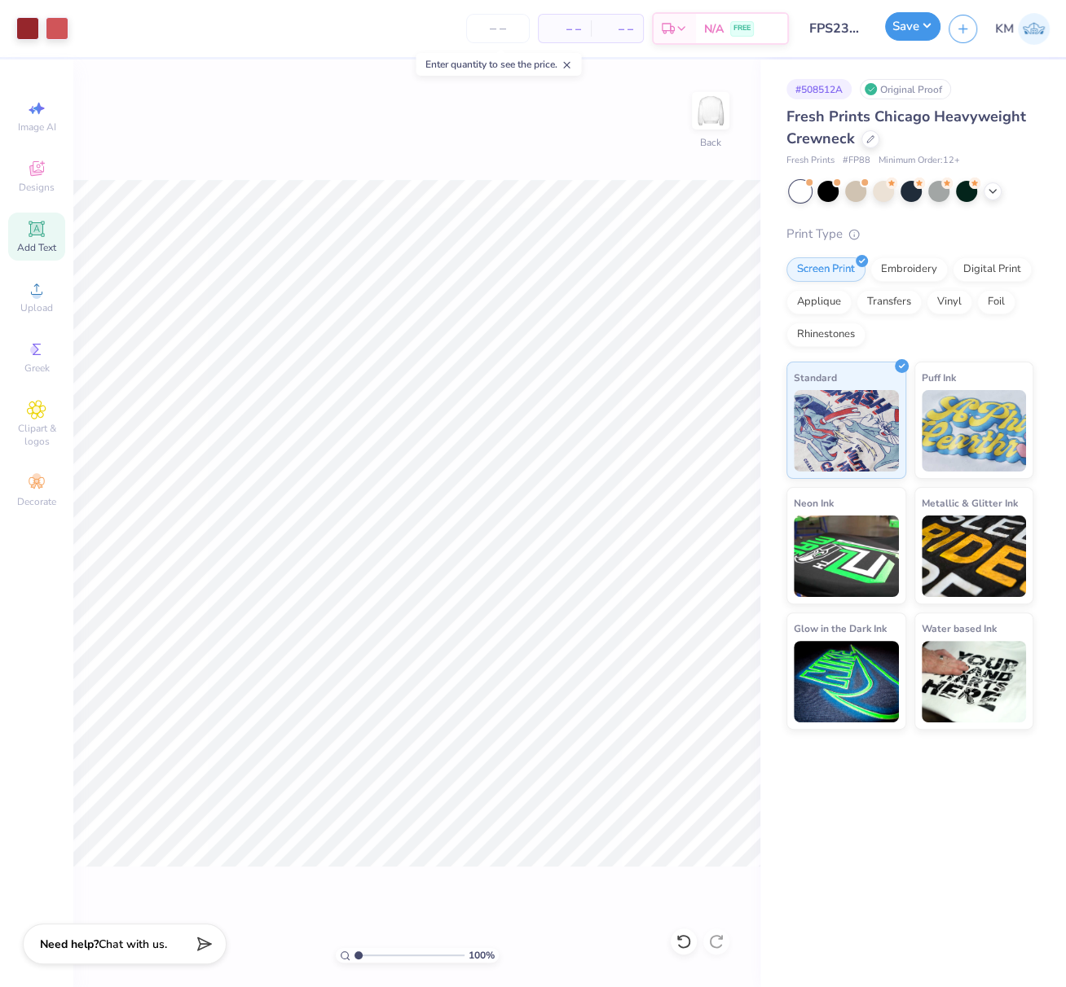
click at [922, 31] on button "Save" at bounding box center [912, 26] width 55 height 29
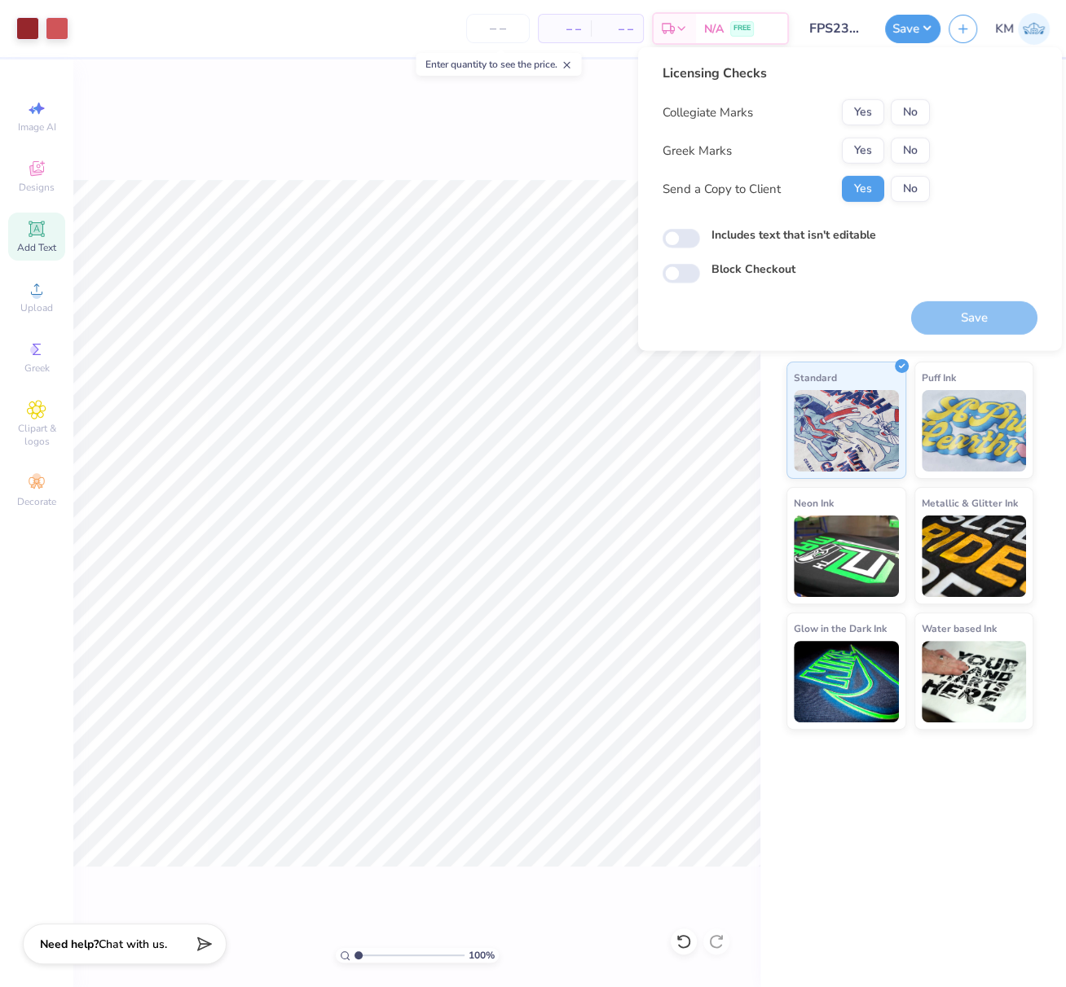
drag, startPoint x: 481, startPoint y: 132, endPoint x: 503, endPoint y: 72, distance: 64.5
click at [481, 132] on div "100 % Back" at bounding box center [416, 523] width 687 height 928
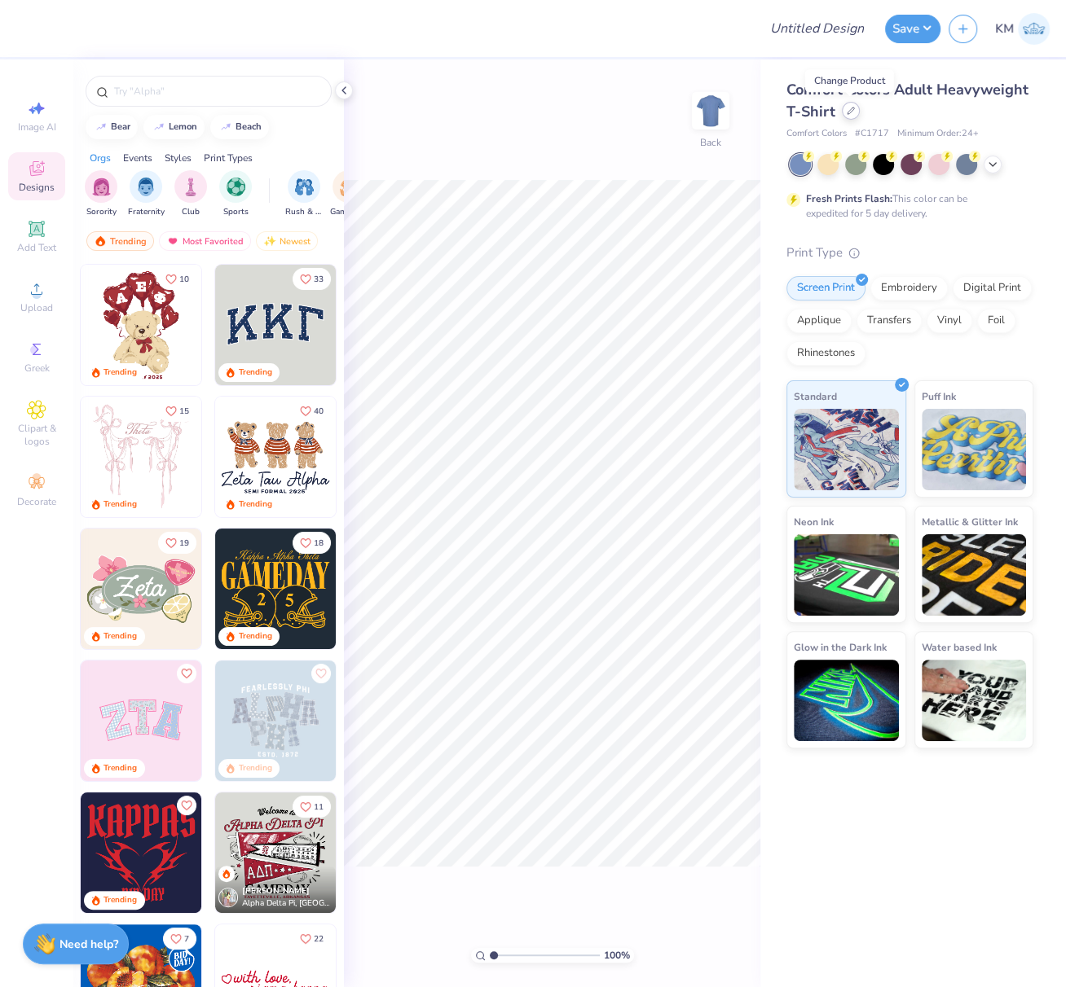
click at [848, 114] on icon at bounding box center [850, 111] width 8 height 8
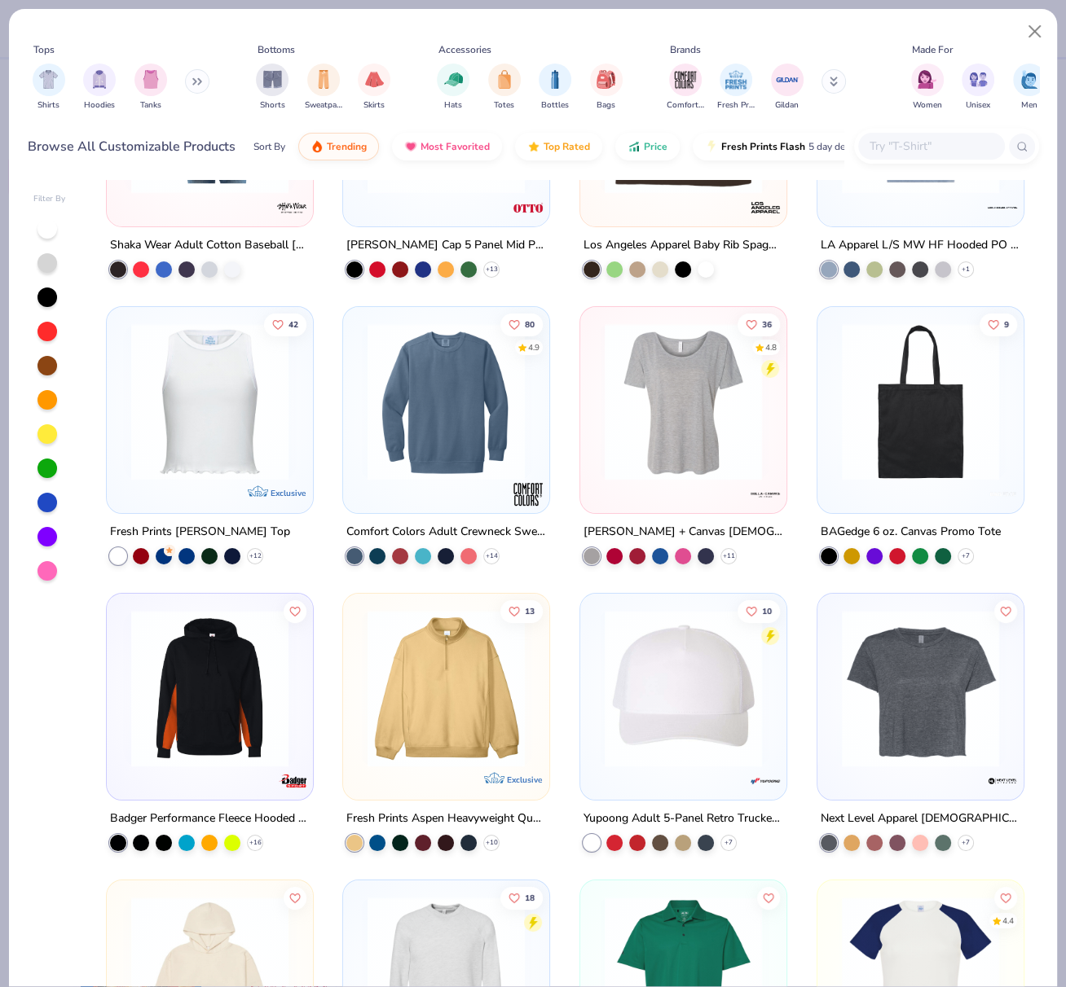
scroll to position [4449, 0]
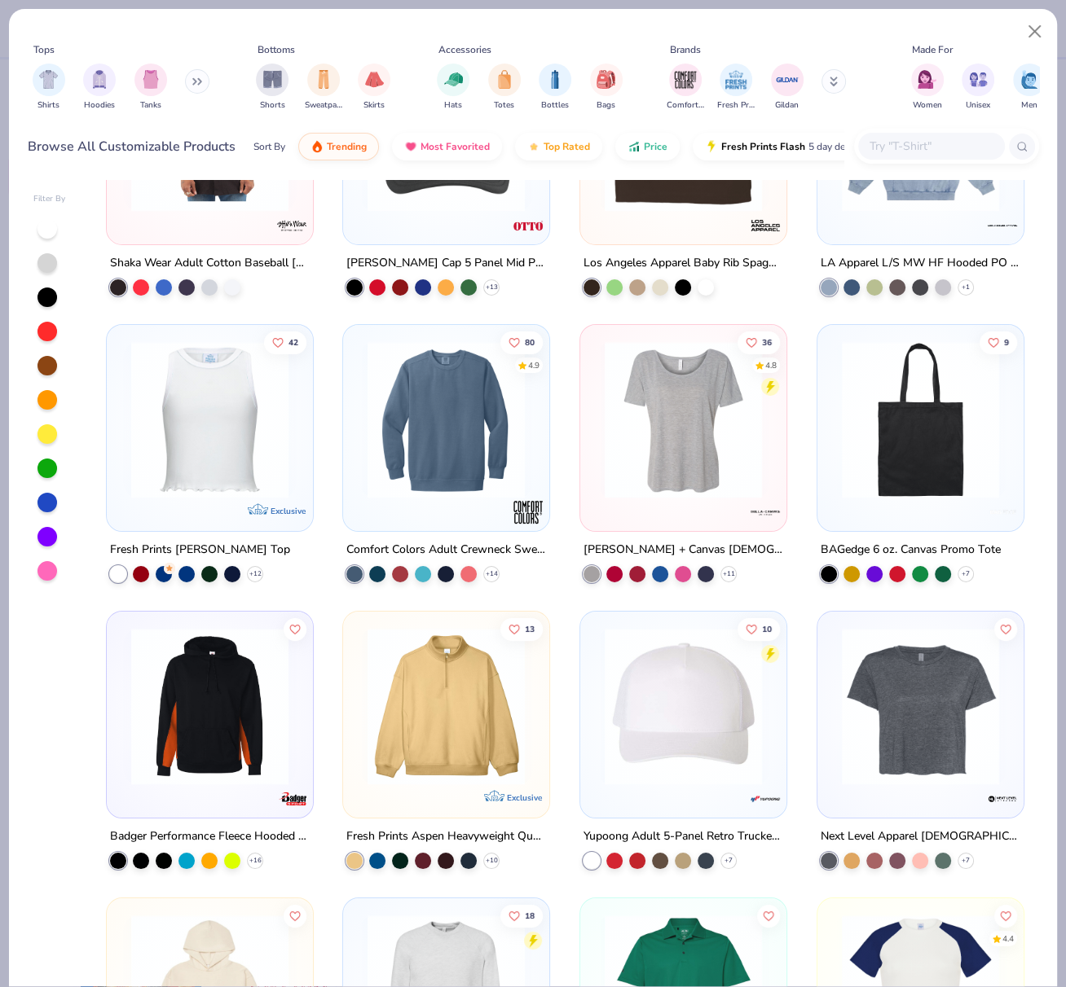
click at [930, 722] on img at bounding box center [920, 706] width 174 height 157
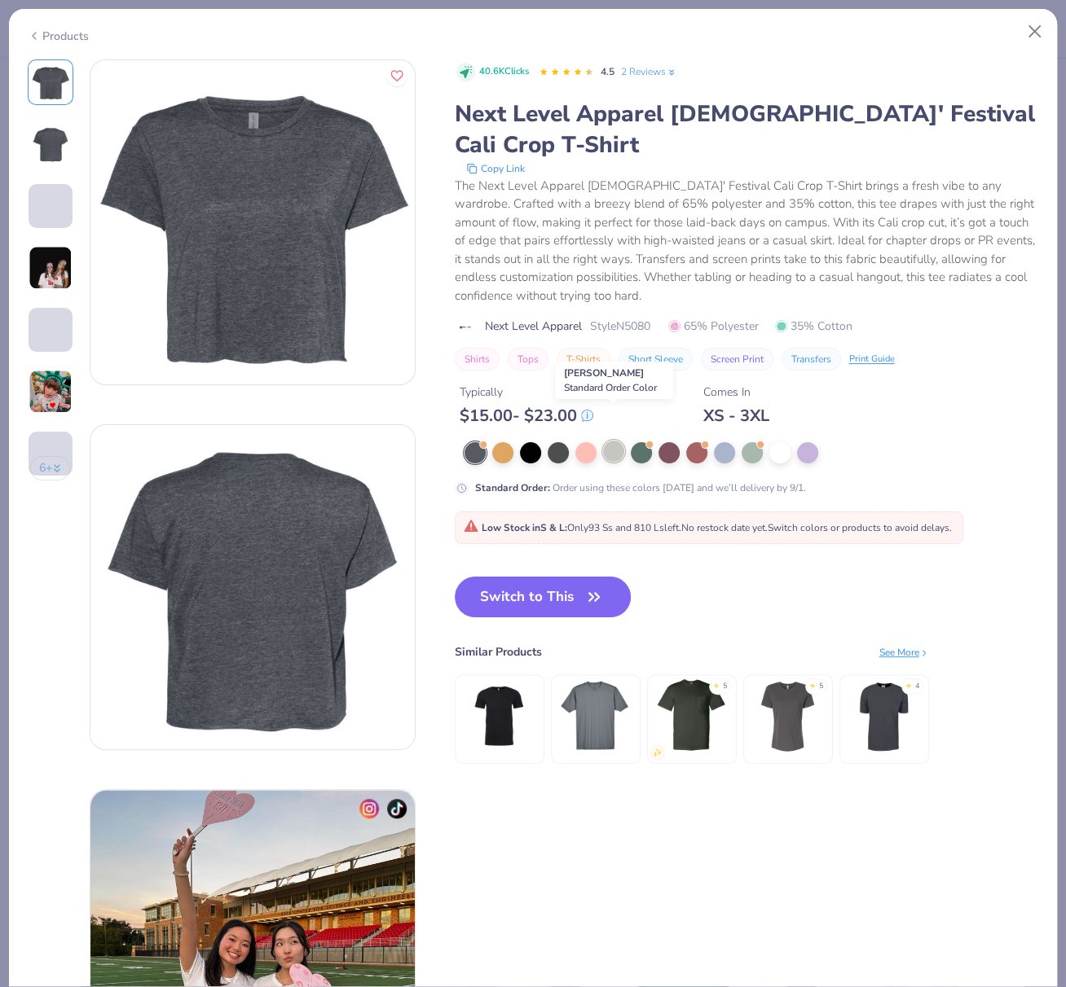
click at [613, 441] on div at bounding box center [613, 451] width 21 height 21
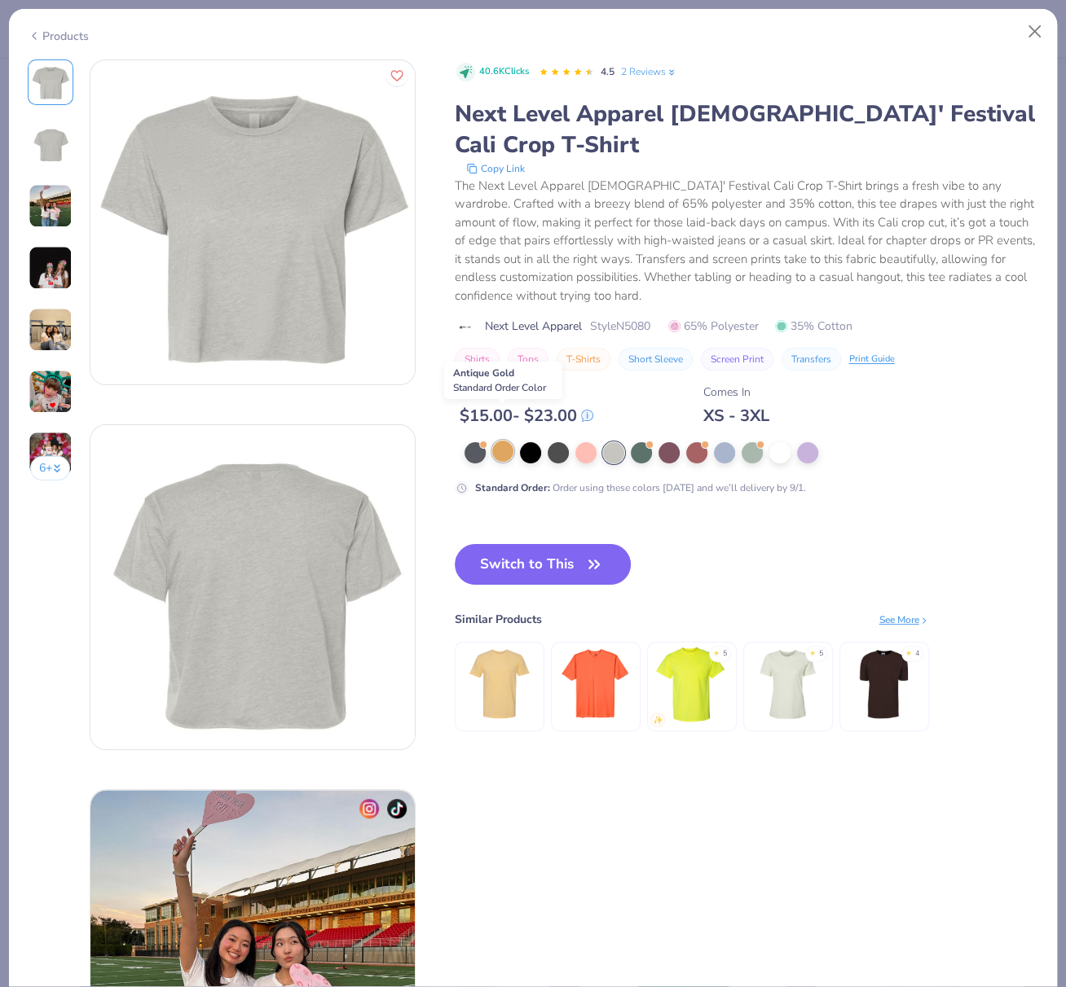
click at [503, 441] on div at bounding box center [502, 451] width 21 height 21
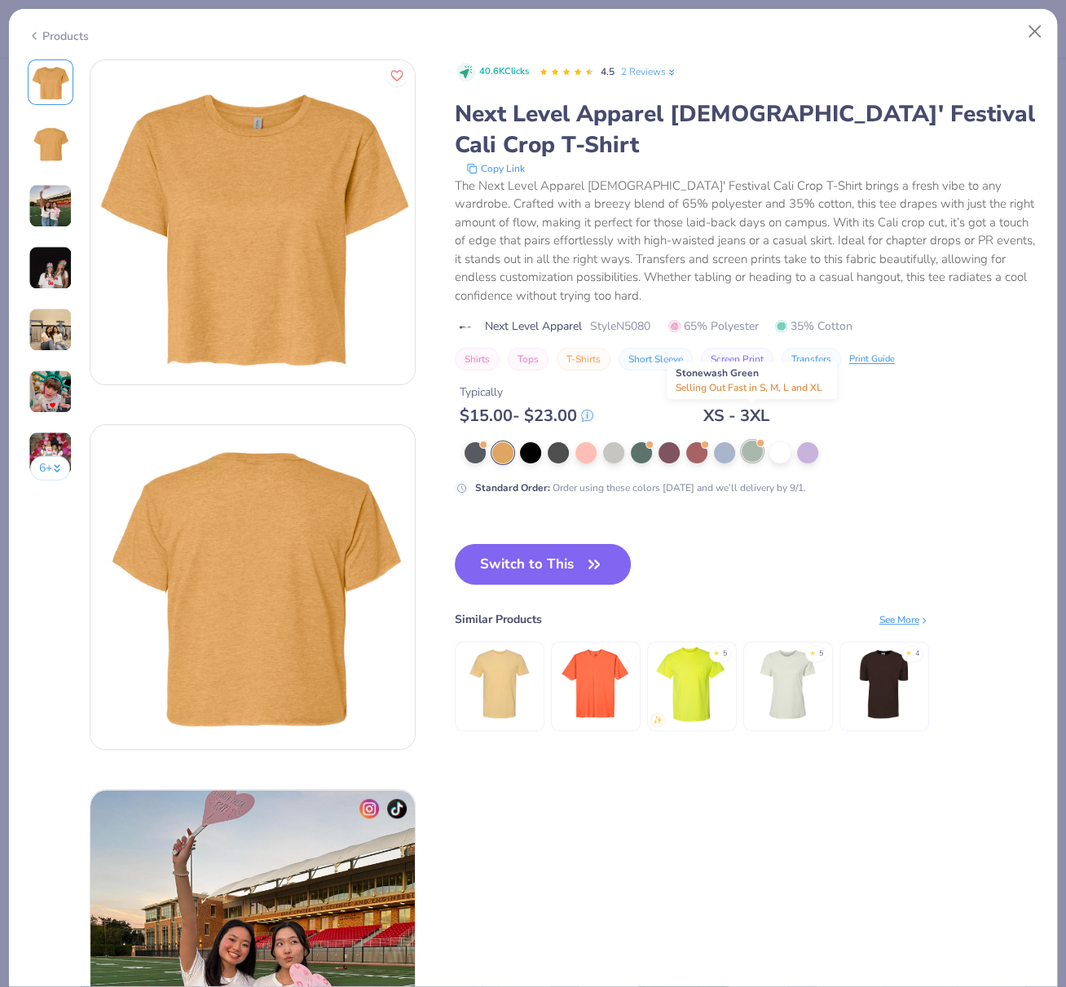
click at [757, 441] on div at bounding box center [751, 451] width 21 height 21
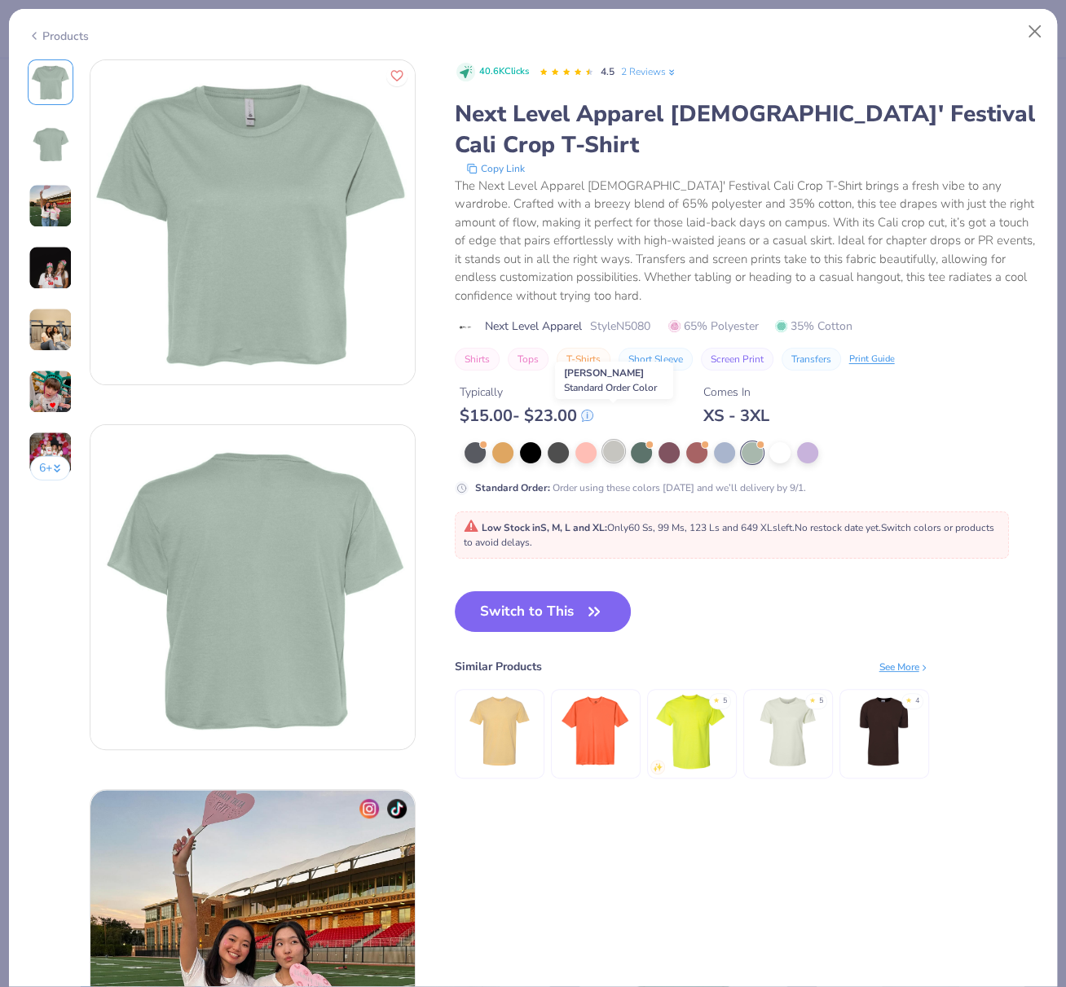
click at [616, 441] on div at bounding box center [613, 451] width 21 height 21
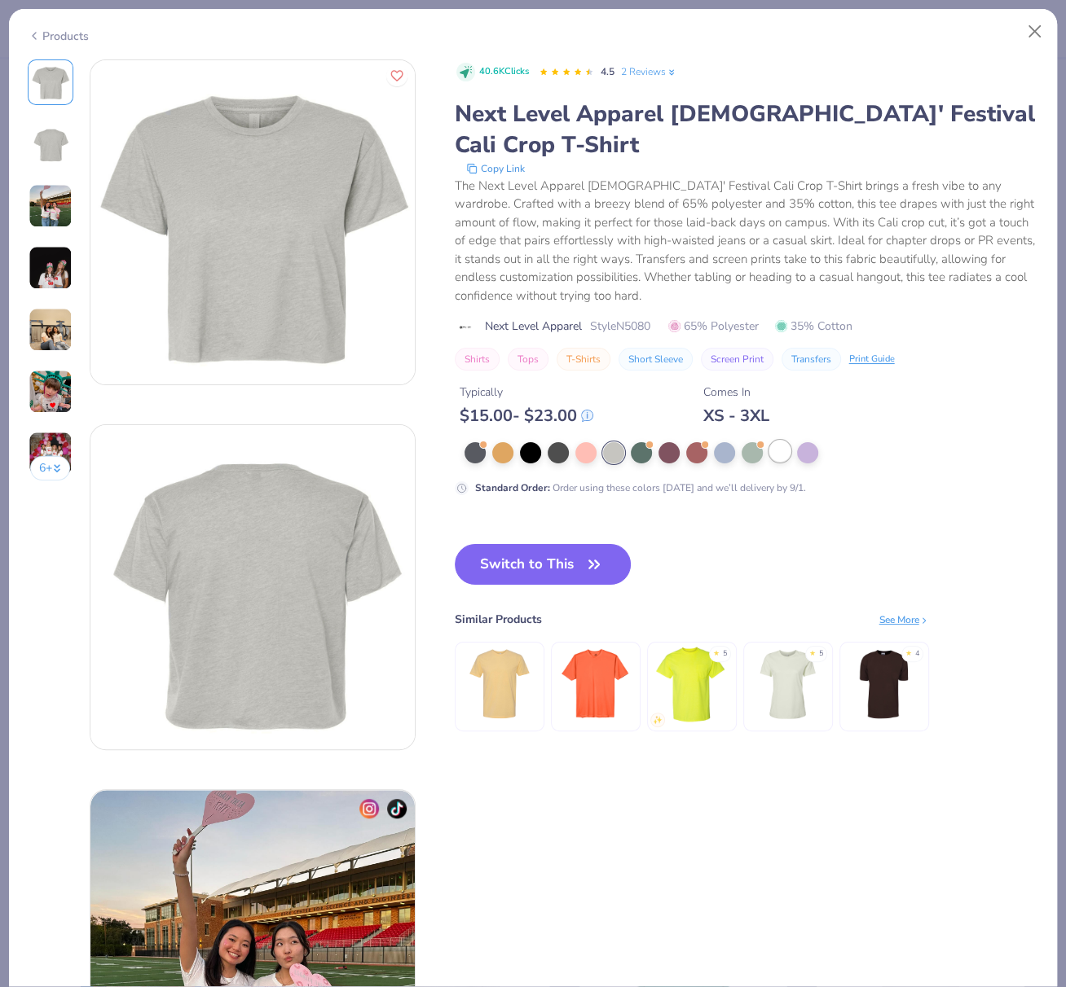
drag, startPoint x: 783, startPoint y: 421, endPoint x: 779, endPoint y: 429, distance: 9.1
click at [783, 441] on div at bounding box center [779, 451] width 21 height 21
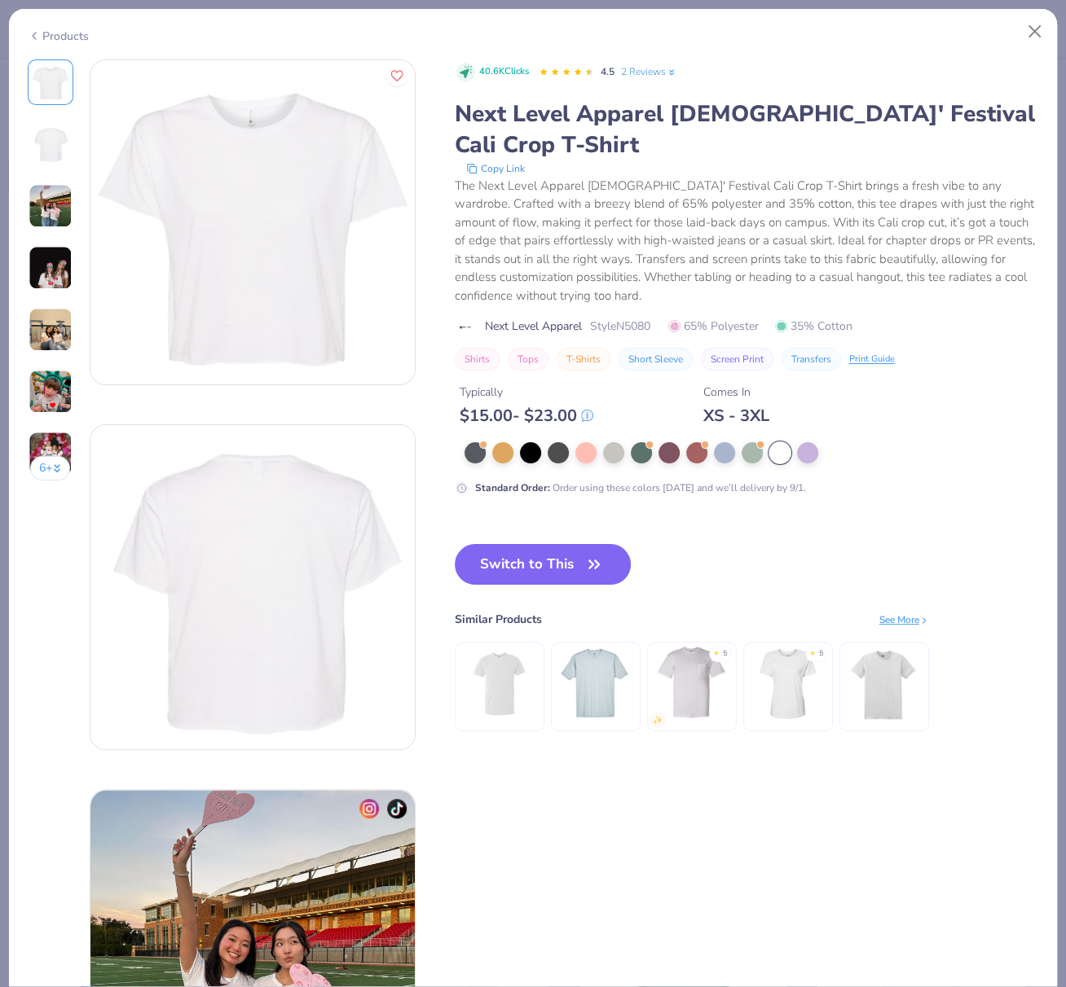
drag, startPoint x: 558, startPoint y: 530, endPoint x: 695, endPoint y: 394, distance: 193.0
click at [558, 544] on button "Switch to This" at bounding box center [543, 564] width 177 height 41
